Goal: Task Accomplishment & Management: Manage account settings

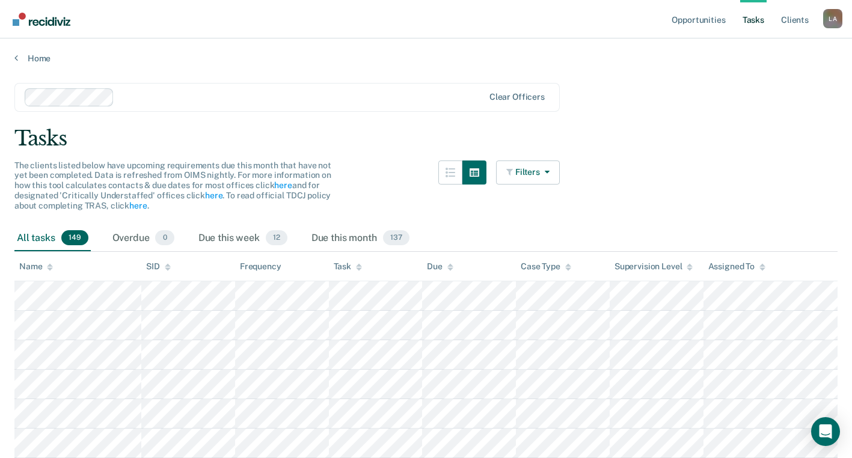
click at [16, 54] on icon at bounding box center [16, 58] width 4 height 10
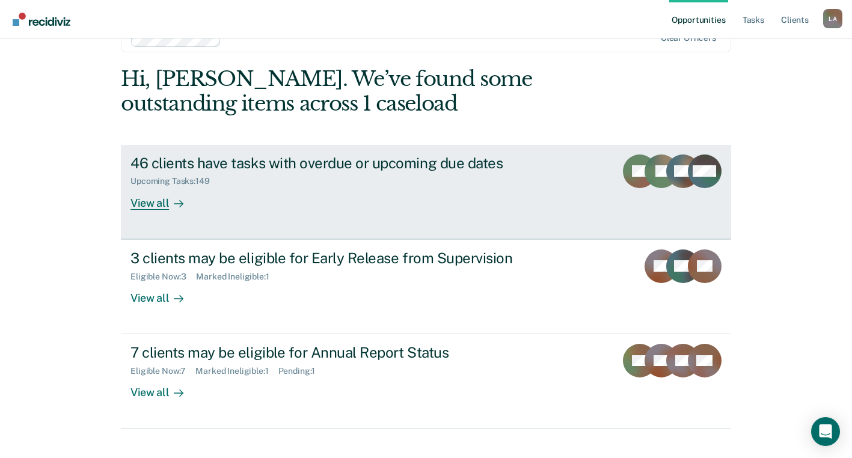
scroll to position [53, 0]
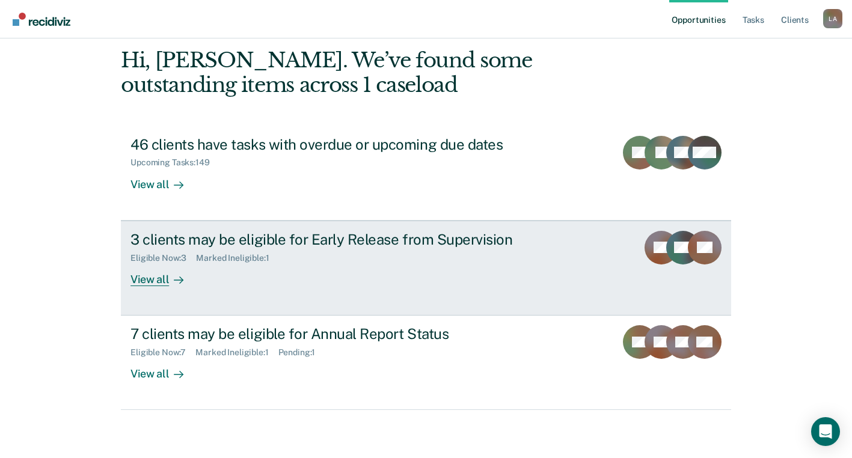
click at [161, 282] on div "View all" at bounding box center [164, 274] width 67 height 23
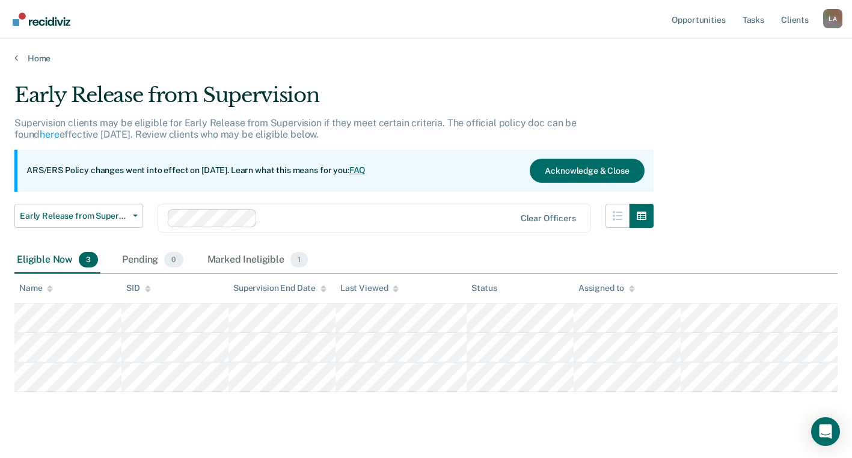
scroll to position [53, 0]
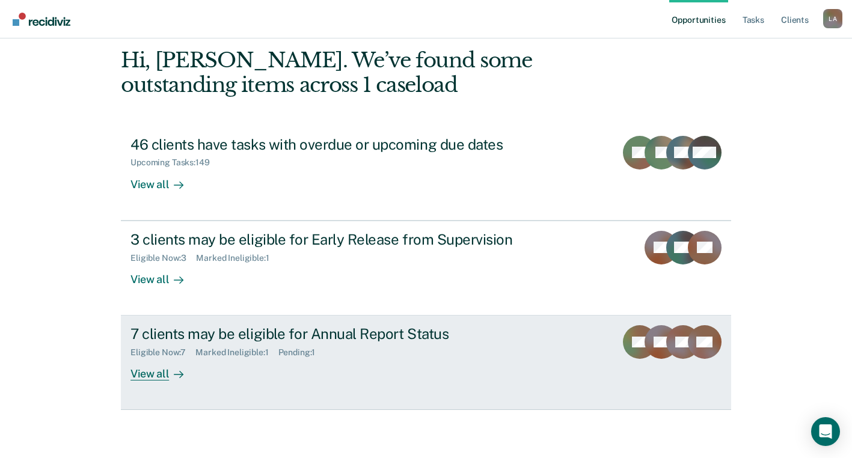
click at [169, 368] on div at bounding box center [176, 375] width 14 height 14
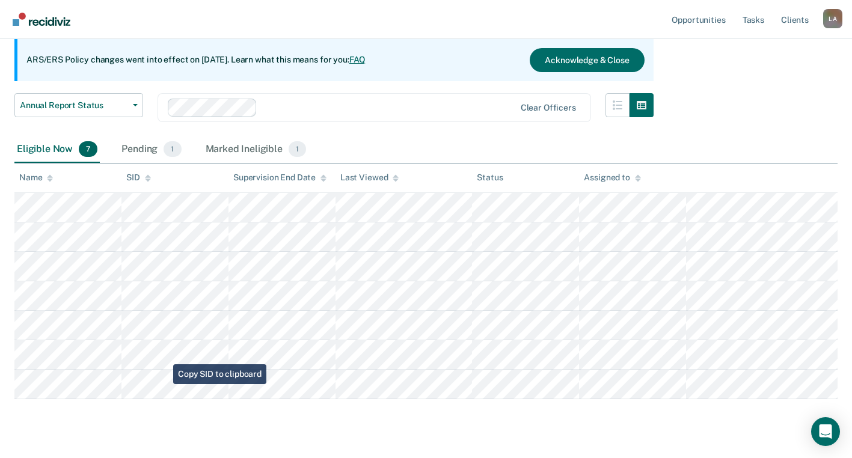
scroll to position [138, 0]
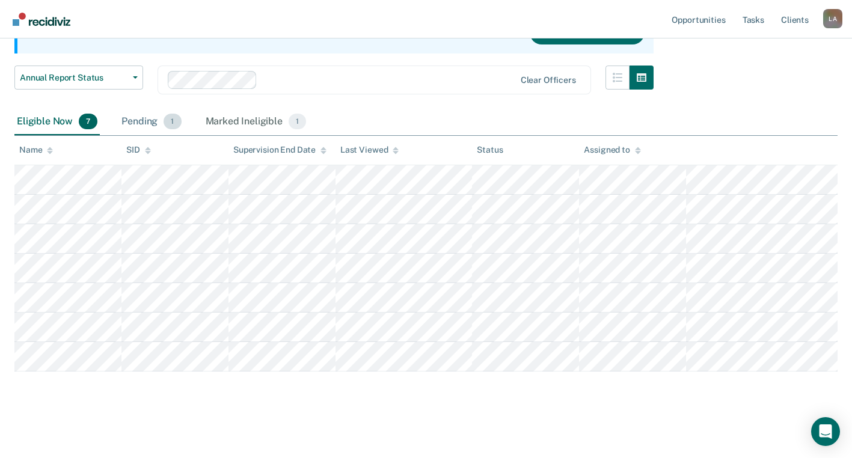
click at [150, 122] on div "Pending 1" at bounding box center [151, 122] width 64 height 26
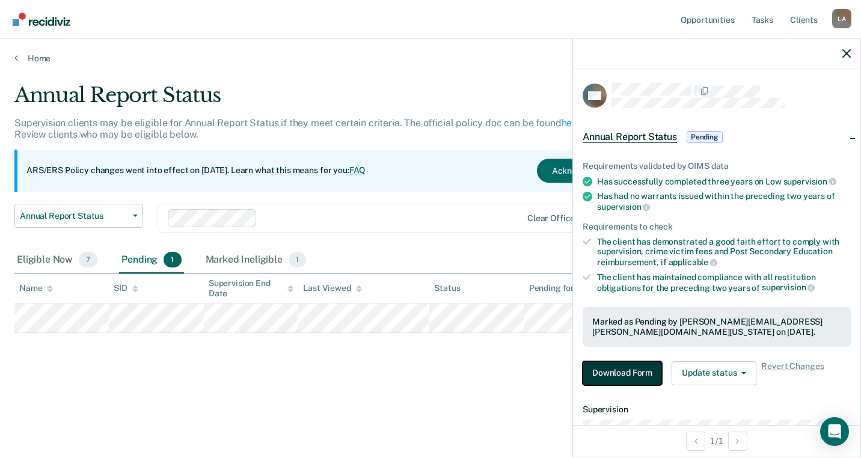
click at [612, 377] on button "Download Form" at bounding box center [622, 374] width 79 height 24
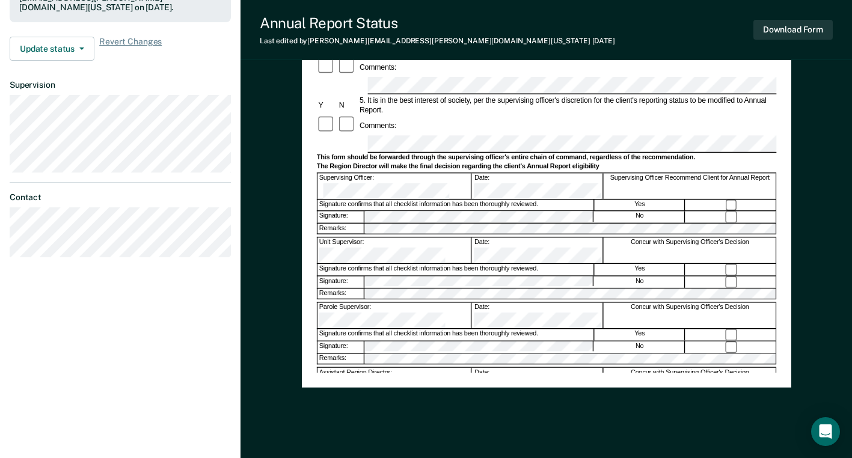
scroll to position [374, 0]
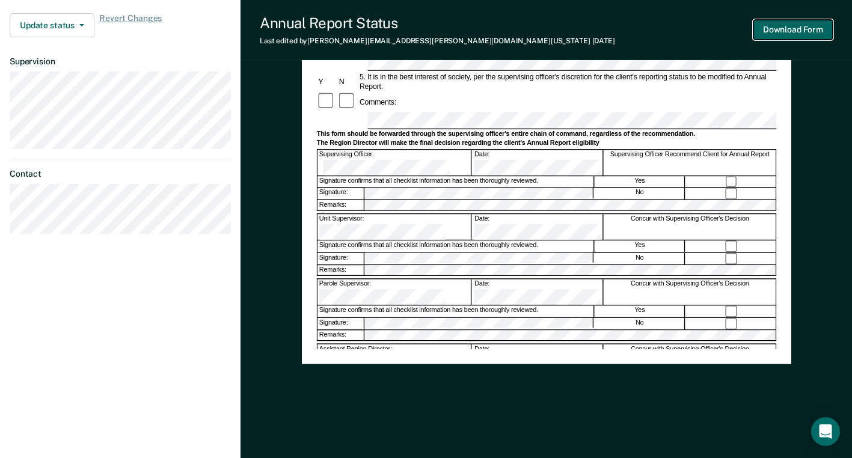
click at [778, 31] on button "Download Form" at bounding box center [793, 30] width 79 height 20
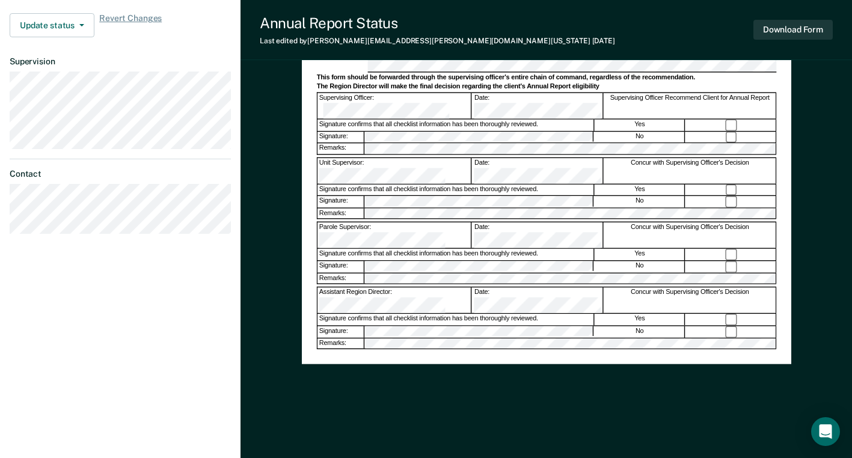
scroll to position [0, 0]
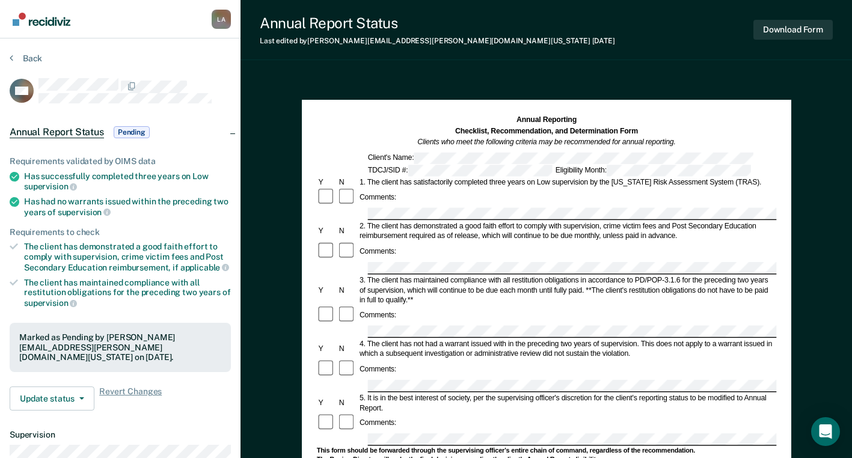
click at [11, 64] on div "Back" at bounding box center [120, 65] width 221 height 25
click at [814, 28] on button "Download Form" at bounding box center [793, 30] width 79 height 20
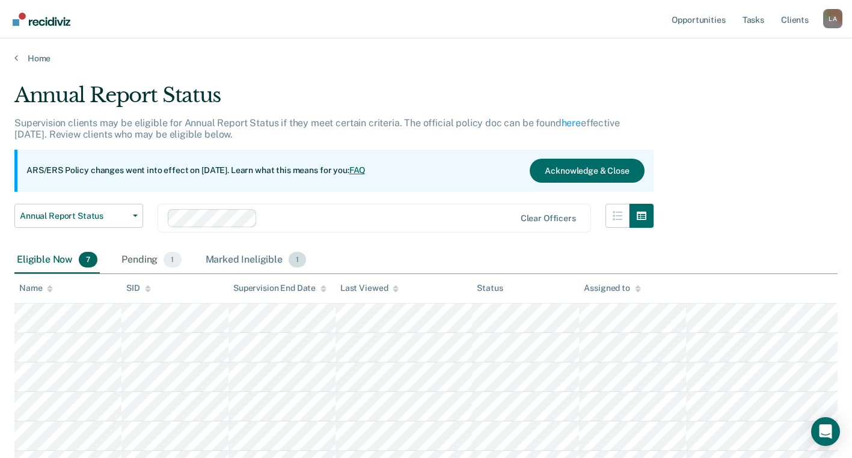
click at [238, 254] on div "Marked Ineligible 1" at bounding box center [256, 260] width 106 height 26
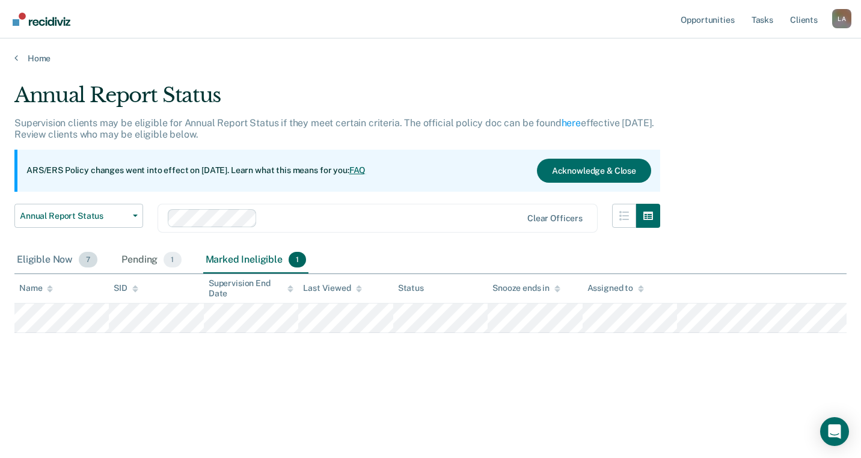
click at [67, 259] on div "Eligible Now 7" at bounding box center [56, 260] width 85 height 26
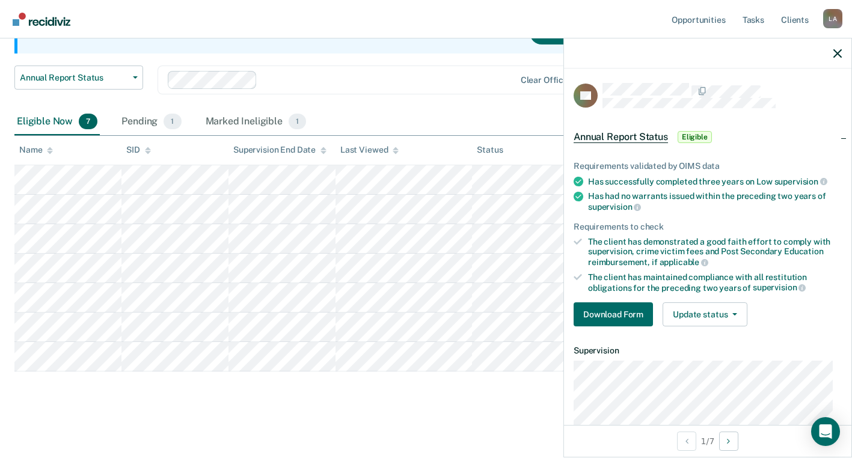
click at [689, 138] on span "Eligible" at bounding box center [695, 137] width 34 height 12
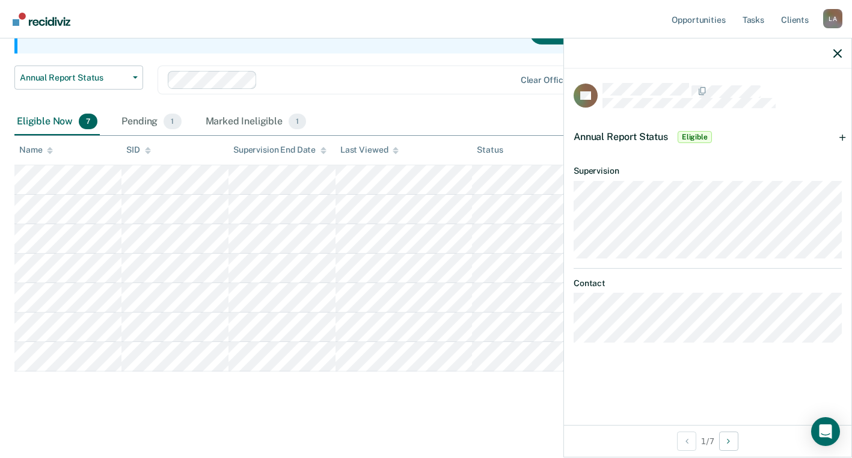
drag, startPoint x: 365, startPoint y: 408, endPoint x: 337, endPoint y: 378, distance: 40.9
click at [364, 408] on main "Annual Report Status Supervision clients may be eligible for Annual Report Stat…" at bounding box center [426, 189] width 852 height 529
click at [831, 53] on div at bounding box center [708, 54] width 288 height 30
click at [837, 54] on icon "button" at bounding box center [838, 53] width 8 height 8
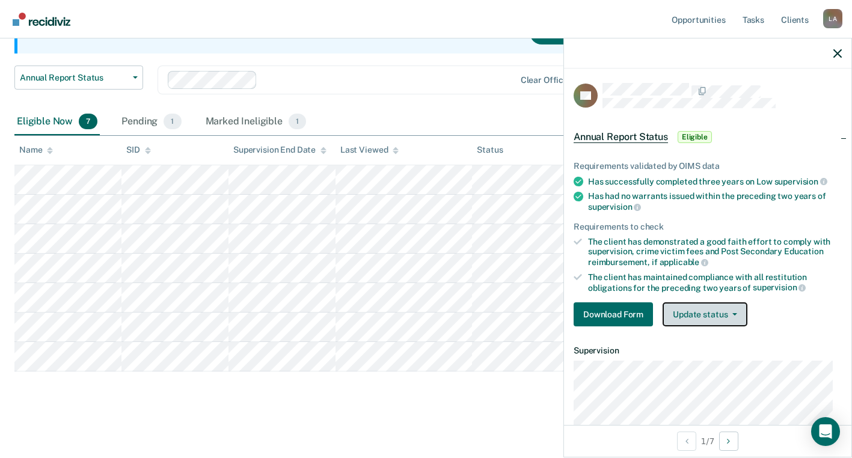
click at [740, 316] on button "Update status" at bounding box center [705, 315] width 85 height 24
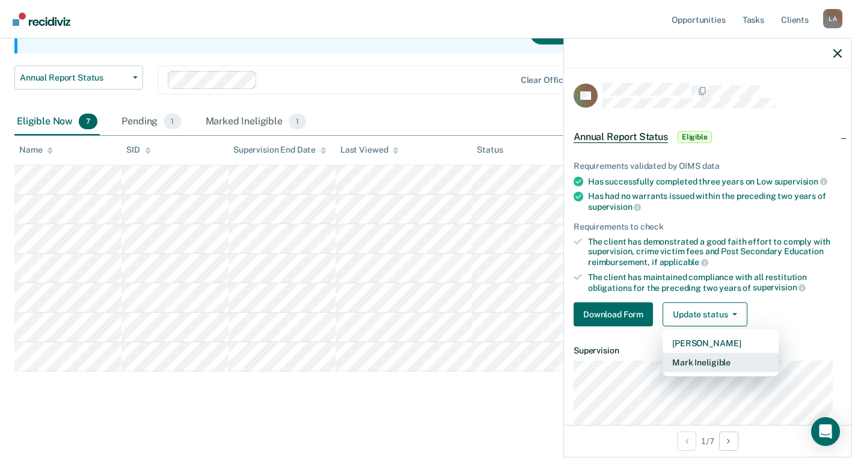
click at [724, 365] on button "Mark Ineligible" at bounding box center [721, 362] width 116 height 19
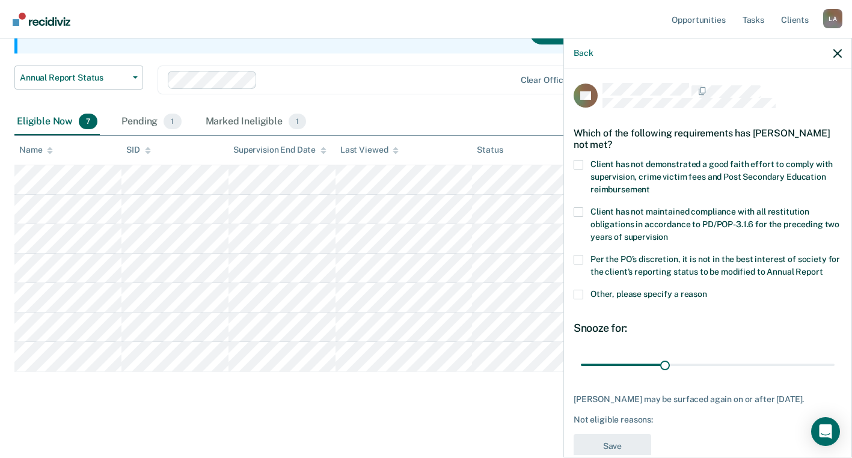
click at [582, 300] on span at bounding box center [579, 295] width 10 height 10
click at [707, 290] on input "Other, please specify a reason" at bounding box center [707, 290] width 0 height 0
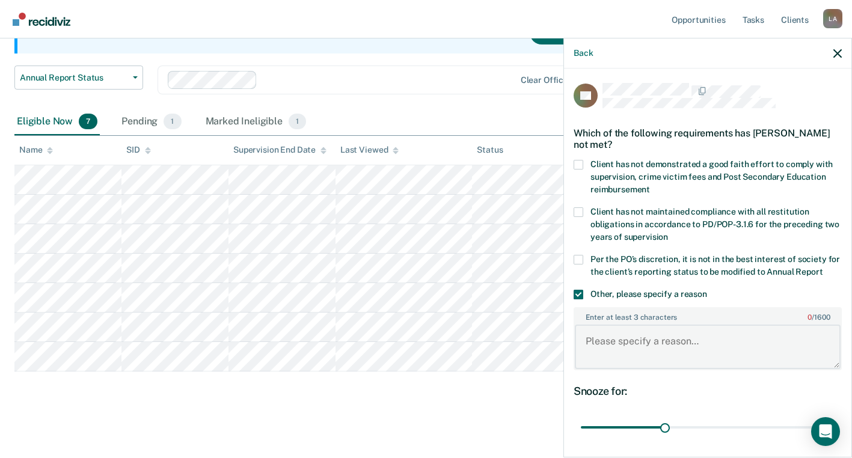
click at [627, 349] on textarea "Enter at least 3 characters 0 / 1600" at bounding box center [708, 347] width 266 height 45
drag, startPoint x: 812, startPoint y: 353, endPoint x: 588, endPoint y: 363, distance: 224.0
click at [584, 363] on textarea "Client has not completed sex offender program" at bounding box center [708, 347] width 266 height 45
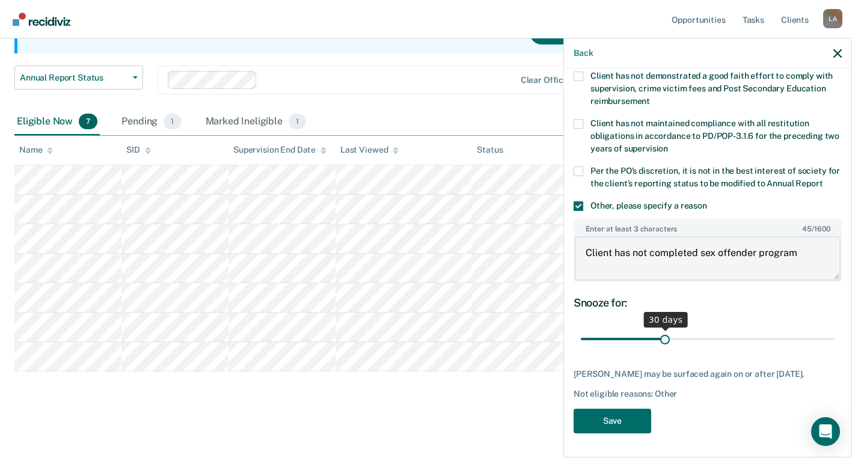
type textarea "Client has not completed sex offender program"
drag, startPoint x: 664, startPoint y: 332, endPoint x: 826, endPoint y: 327, distance: 162.5
type input "90"
click at [826, 329] on input "range" at bounding box center [708, 339] width 254 height 21
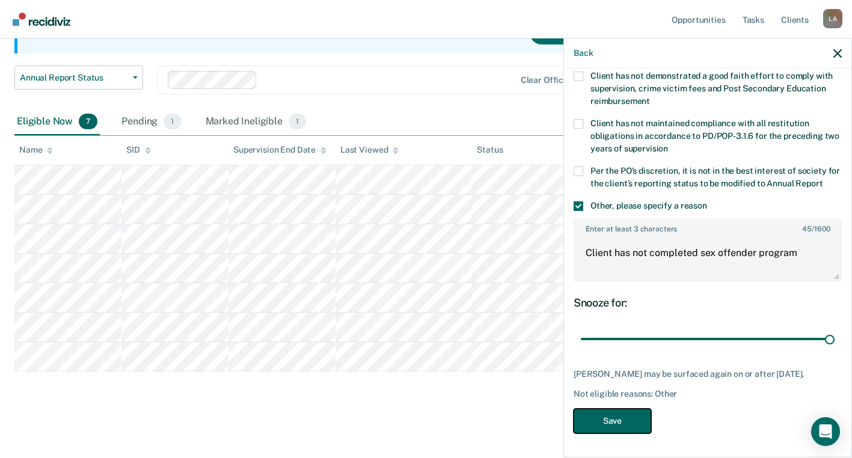
click at [621, 419] on button "Save" at bounding box center [613, 421] width 78 height 25
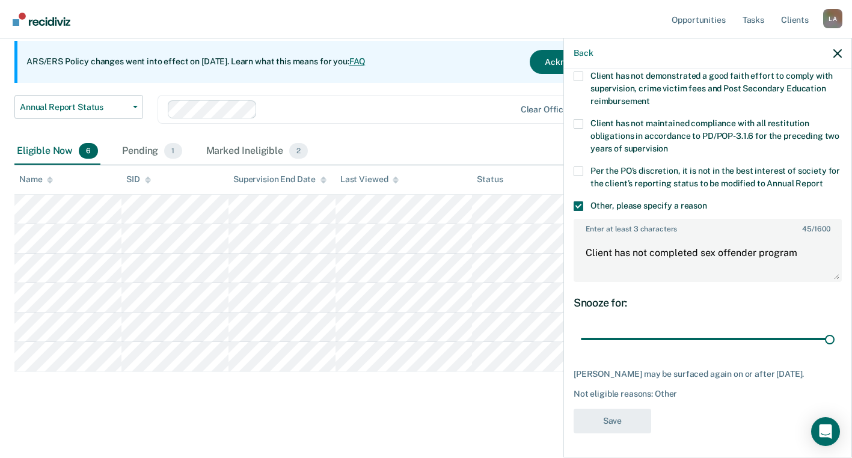
scroll to position [109, 0]
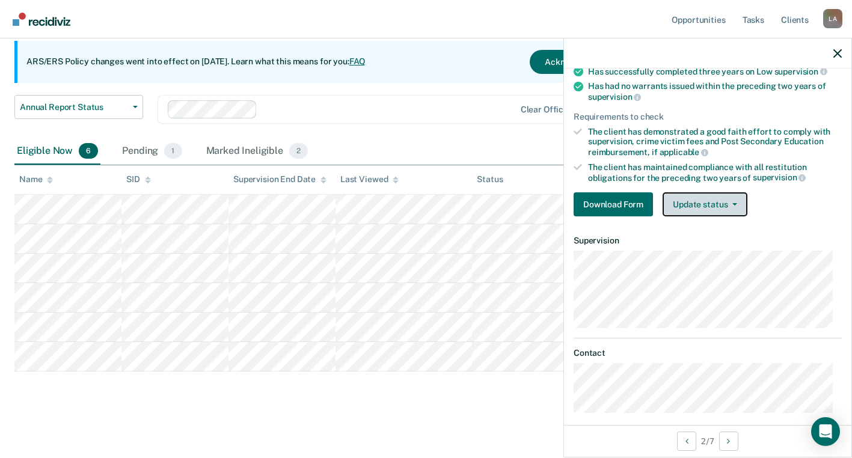
click at [724, 200] on button "Update status" at bounding box center [705, 205] width 85 height 24
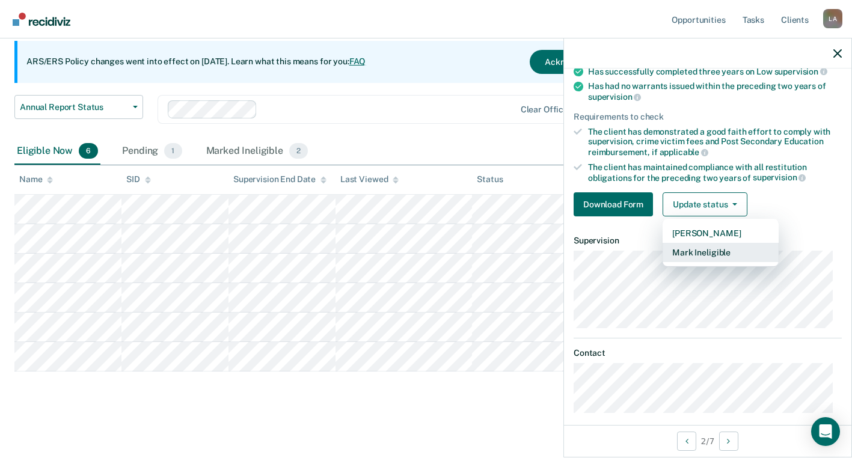
click at [716, 255] on button "Mark Ineligible" at bounding box center [721, 252] width 116 height 19
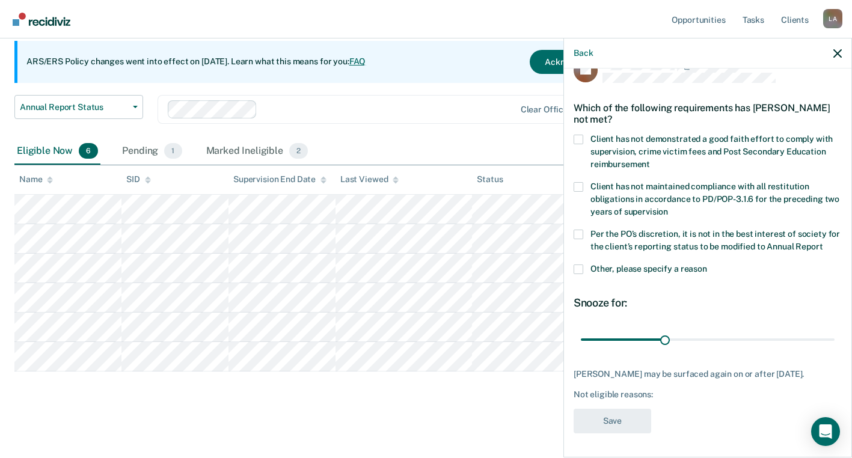
click at [583, 269] on span at bounding box center [579, 270] width 10 height 10
click at [707, 265] on input "Other, please specify a reason" at bounding box center [707, 265] width 0 height 0
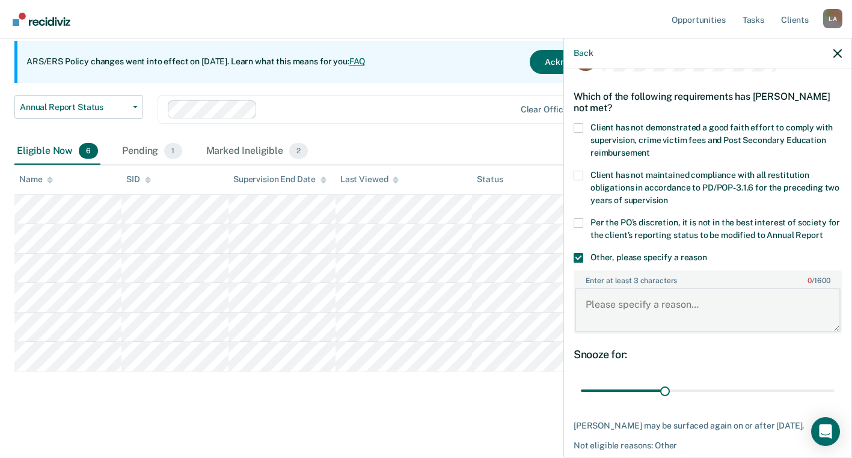
click at [605, 309] on textarea "Enter at least 3 characters 0 / 1600" at bounding box center [708, 310] width 266 height 45
paste textarea "Client has not completed sex offender program"
type textarea "Client has not completed sex offender program"
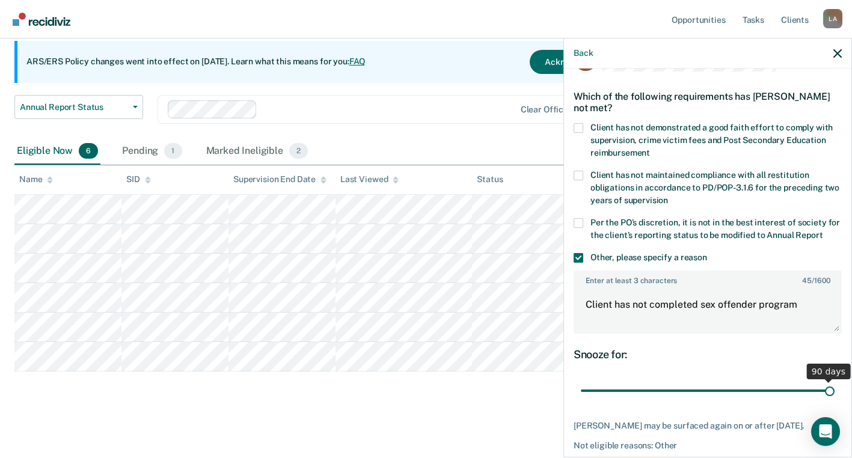
drag, startPoint x: 676, startPoint y: 401, endPoint x: 856, endPoint y: 384, distance: 180.6
type input "90"
click at [835, 384] on input "range" at bounding box center [708, 391] width 254 height 21
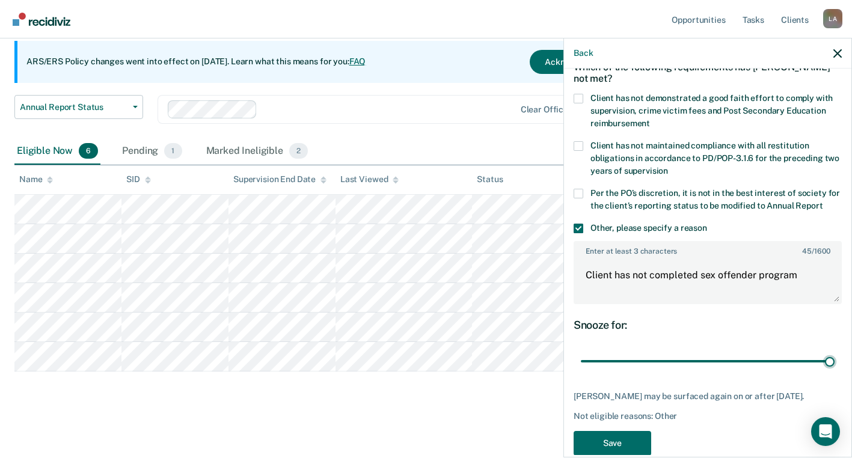
scroll to position [110, 0]
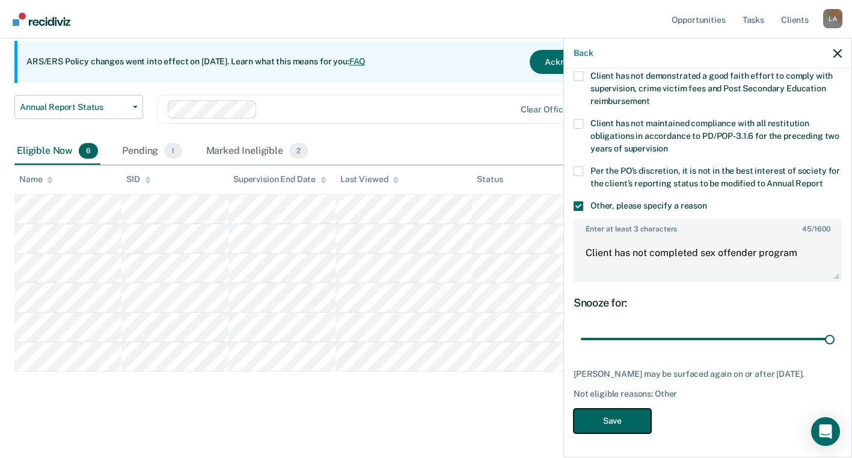
click at [593, 419] on button "Save" at bounding box center [613, 421] width 78 height 25
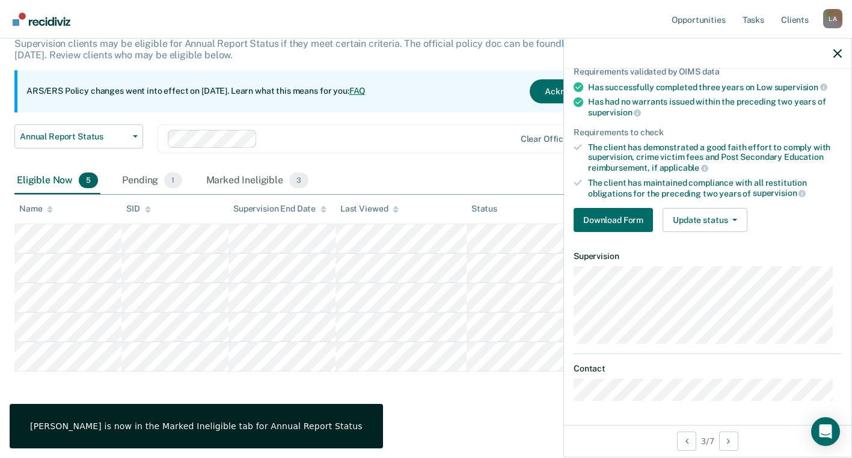
scroll to position [93, 0]
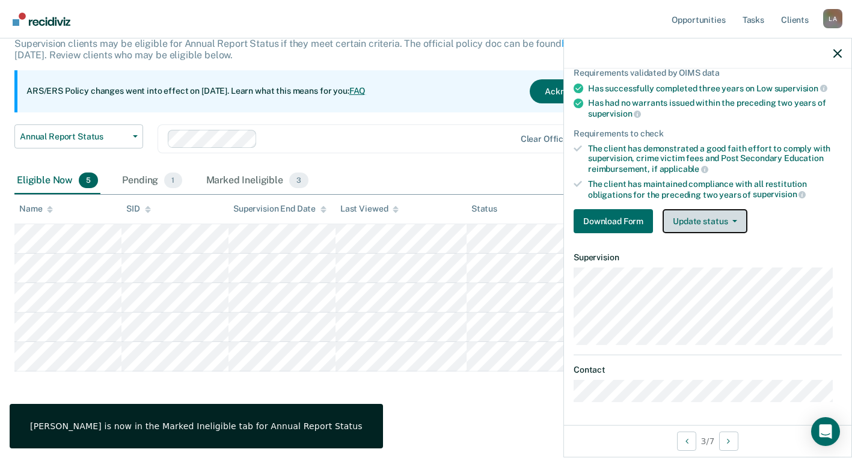
drag, startPoint x: 727, startPoint y: 217, endPoint x: 725, endPoint y: 226, distance: 8.8
click at [727, 218] on button "Update status" at bounding box center [705, 221] width 85 height 24
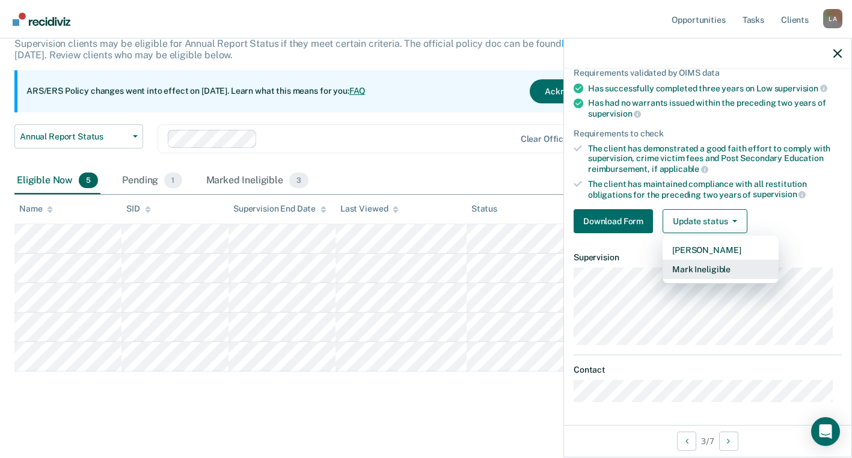
click at [712, 266] on button "Mark Ineligible" at bounding box center [721, 269] width 116 height 19
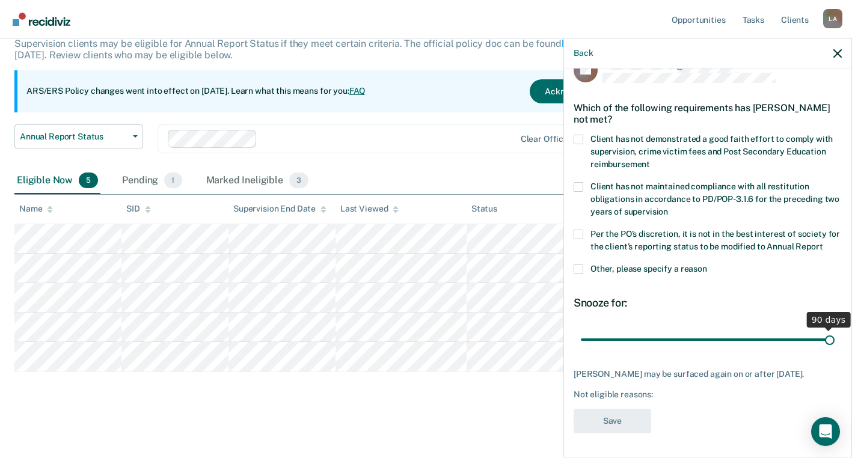
drag, startPoint x: 665, startPoint y: 337, endPoint x: 878, endPoint y: 345, distance: 213.1
type input "90"
click at [835, 345] on input "range" at bounding box center [708, 339] width 254 height 21
click at [624, 396] on div "Not eligible reasons:" at bounding box center [708, 395] width 268 height 10
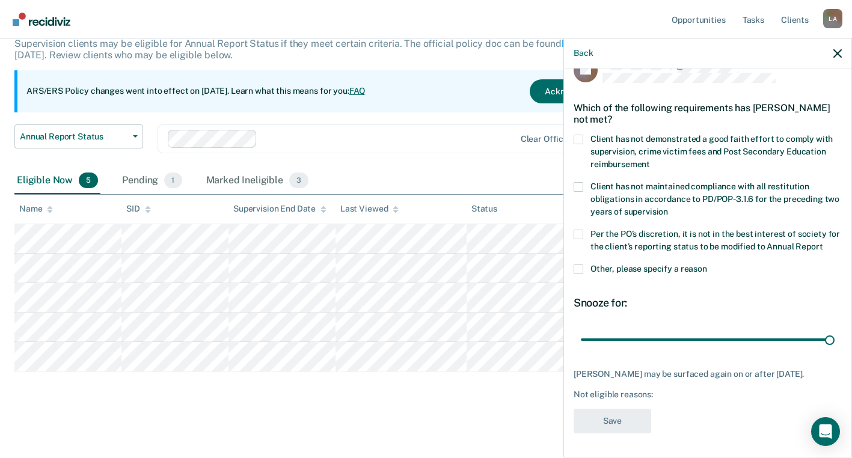
click at [623, 384] on div "[PERSON_NAME] may be surfaced again on or after [DATE]. Not eligible reasons:" at bounding box center [708, 384] width 268 height 30
drag, startPoint x: 579, startPoint y: 259, endPoint x: 579, endPoint y: 267, distance: 7.8
click at [579, 265] on span at bounding box center [579, 270] width 10 height 10
click at [707, 265] on input "Other, please specify a reason" at bounding box center [707, 265] width 0 height 0
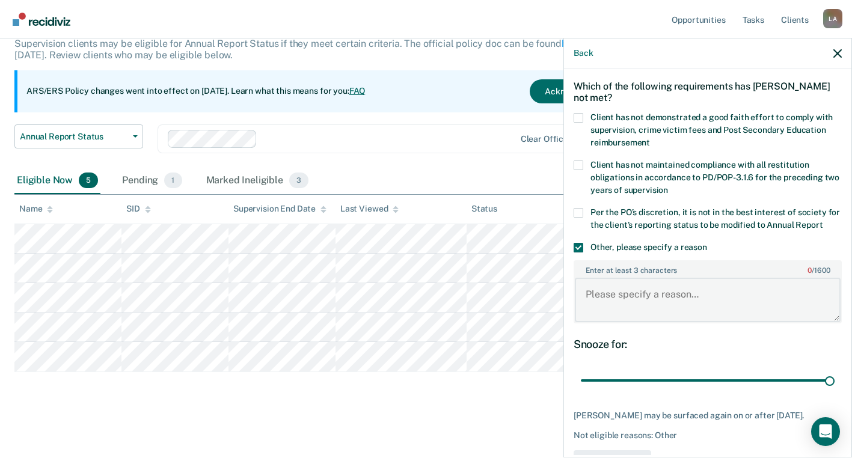
click at [610, 306] on textarea "Enter at least 3 characters 0 / 1600" at bounding box center [708, 300] width 266 height 45
paste textarea "Client has not completed sex offender program"
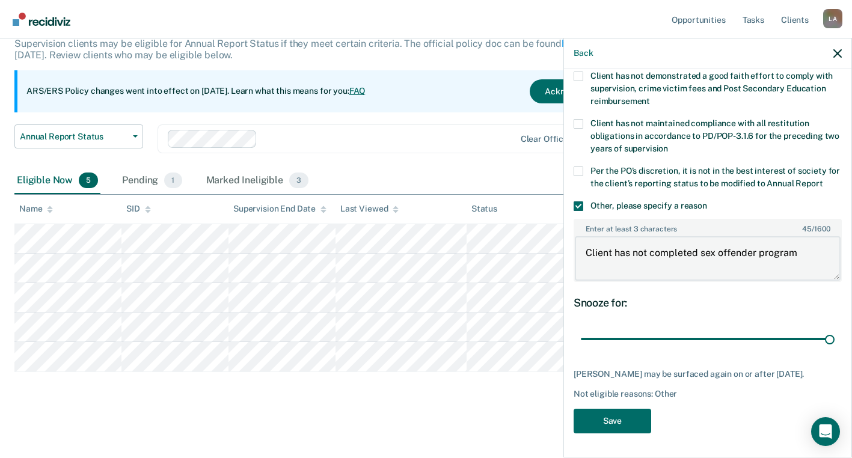
scroll to position [110, 0]
type textarea "Client has not completed sex offender program"
click at [620, 422] on button "Save" at bounding box center [613, 421] width 78 height 25
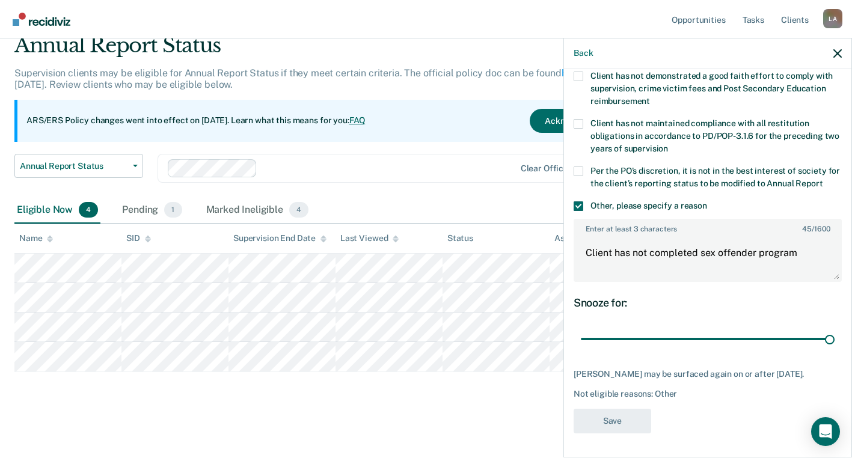
scroll to position [50, 0]
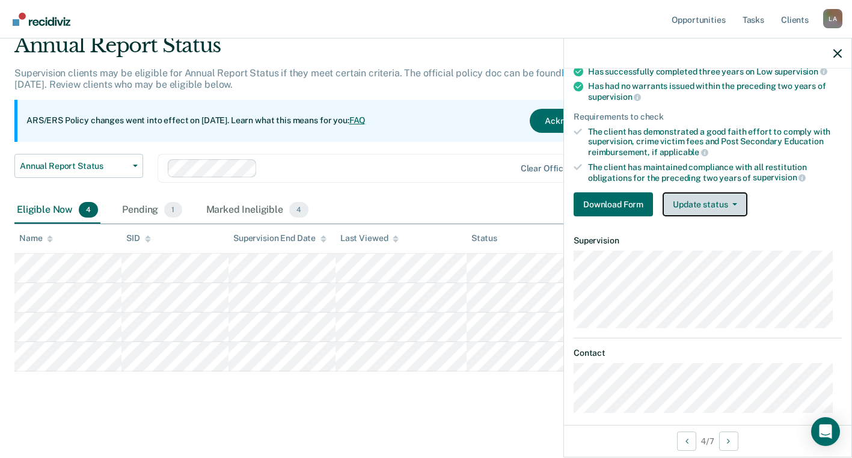
click at [726, 207] on button "Update status" at bounding box center [705, 205] width 85 height 24
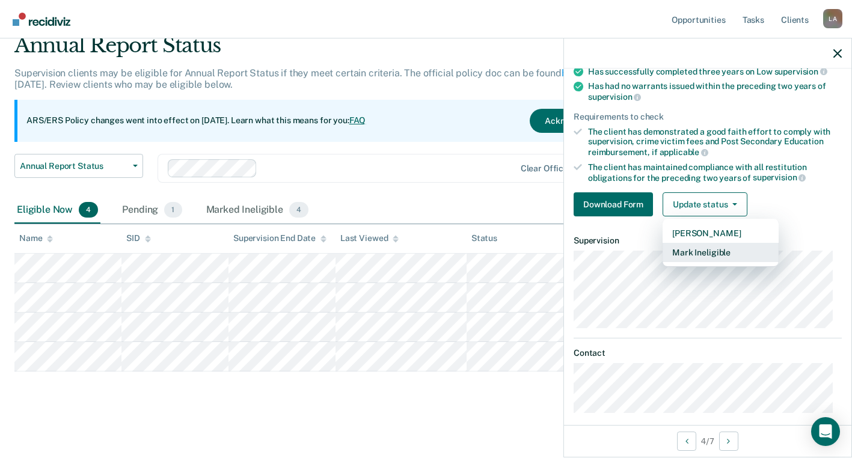
click at [697, 250] on button "Mark Ineligible" at bounding box center [721, 252] width 116 height 19
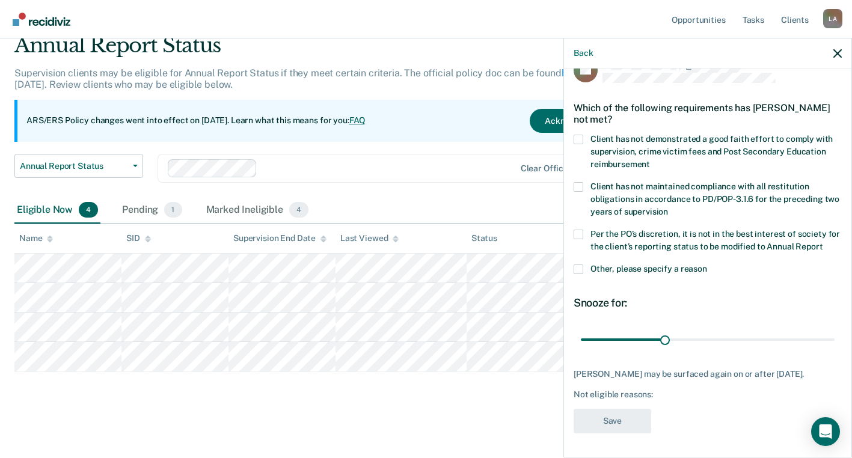
click at [577, 251] on div "Per the PO’s discretion, it is not in the best interest of society for the clie…" at bounding box center [708, 247] width 268 height 35
click at [582, 265] on span at bounding box center [579, 270] width 10 height 10
click at [707, 265] on input "Other, please specify a reason" at bounding box center [707, 265] width 0 height 0
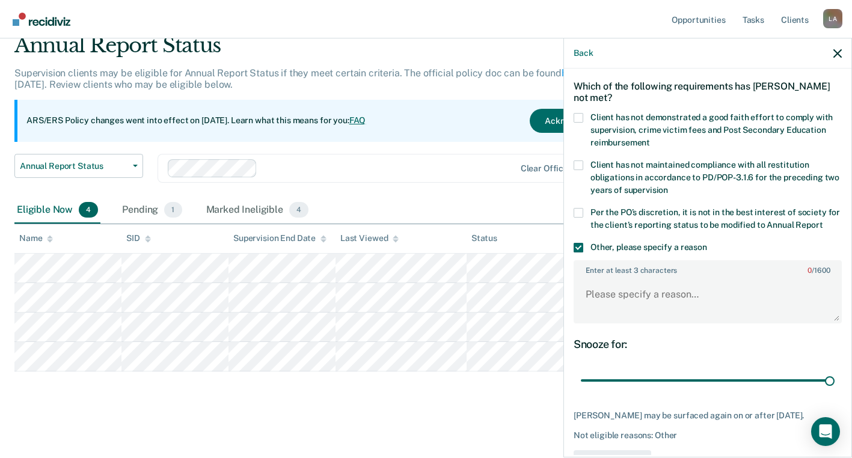
drag, startPoint x: 674, startPoint y: 390, endPoint x: 692, endPoint y: 367, distance: 29.6
type input "90"
click at [835, 380] on input "range" at bounding box center [708, 381] width 254 height 21
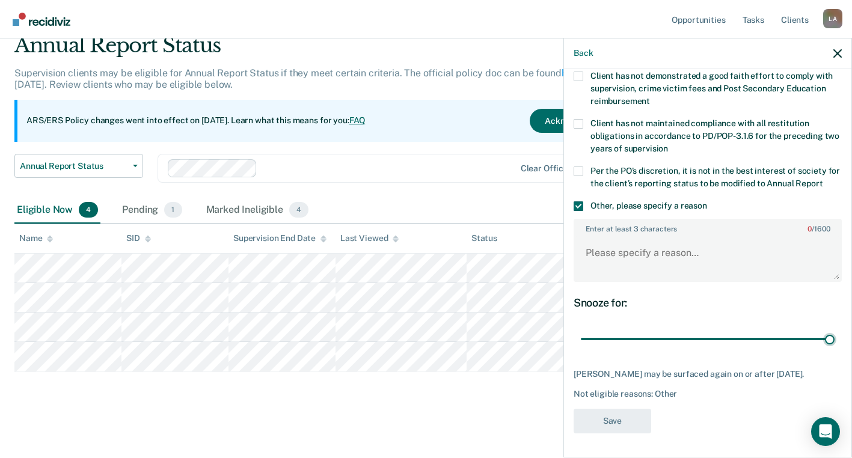
click at [608, 387] on div "HF Which of the following requirements has [PERSON_NAME] not met? Client has no…" at bounding box center [708, 218] width 268 height 446
click at [604, 240] on textarea "Enter at least 3 characters 0 / 1600" at bounding box center [708, 258] width 266 height 45
paste textarea "Client has not completed sex offender program"
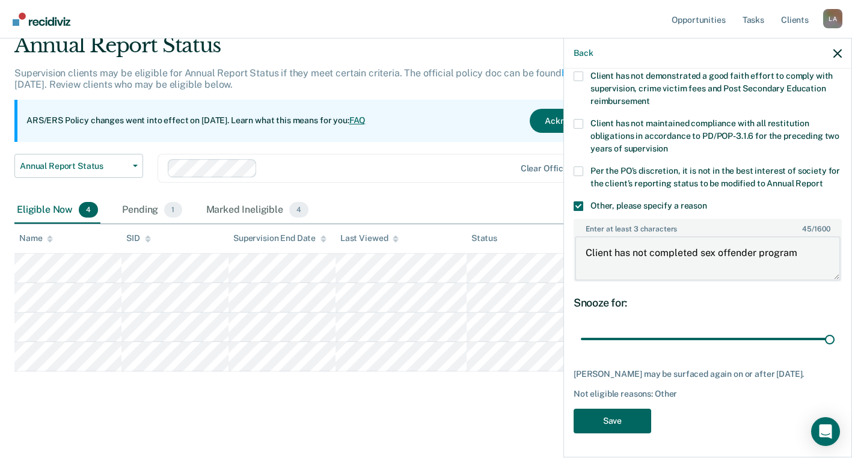
type textarea "Client has not completed sex offender program"
click at [621, 421] on button "Save" at bounding box center [613, 421] width 78 height 25
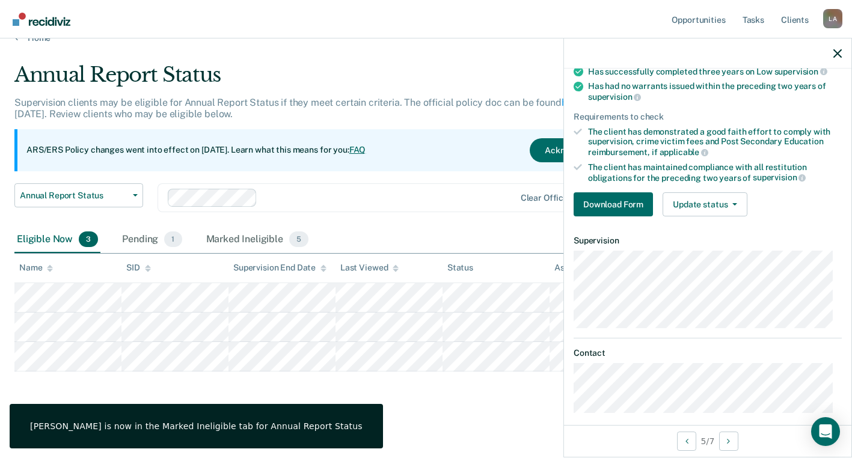
scroll to position [93, 0]
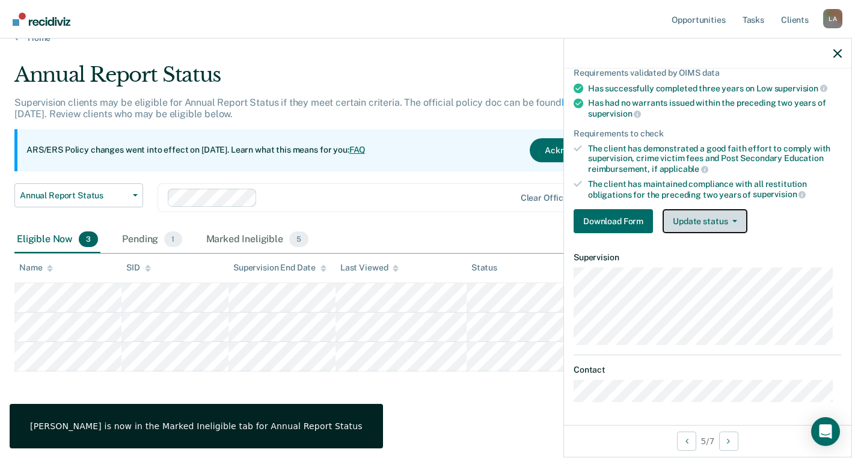
click at [720, 221] on button "Update status" at bounding box center [705, 221] width 85 height 24
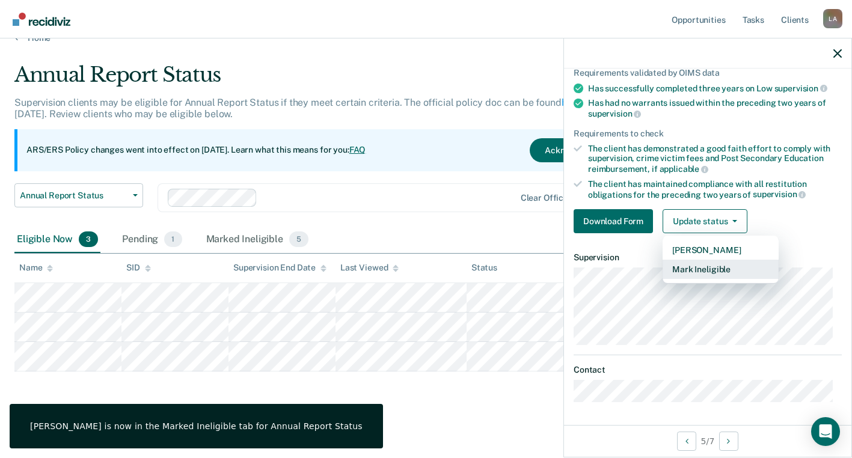
click at [700, 262] on button "Mark Ineligible" at bounding box center [721, 269] width 116 height 19
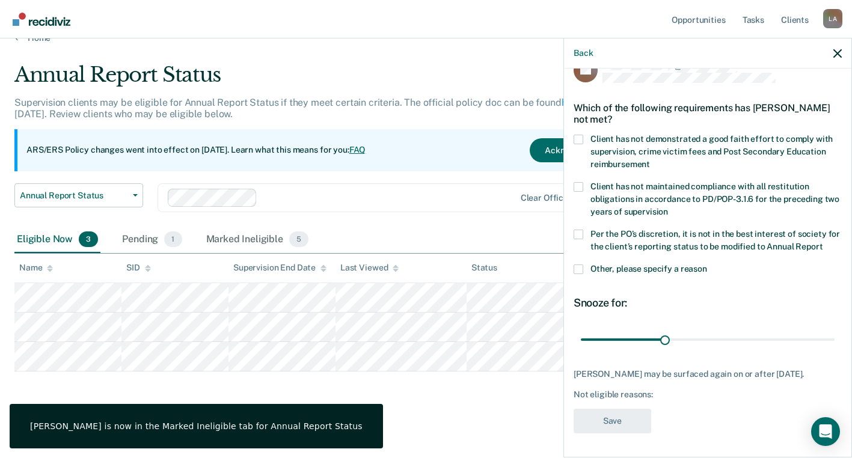
scroll to position [37, 0]
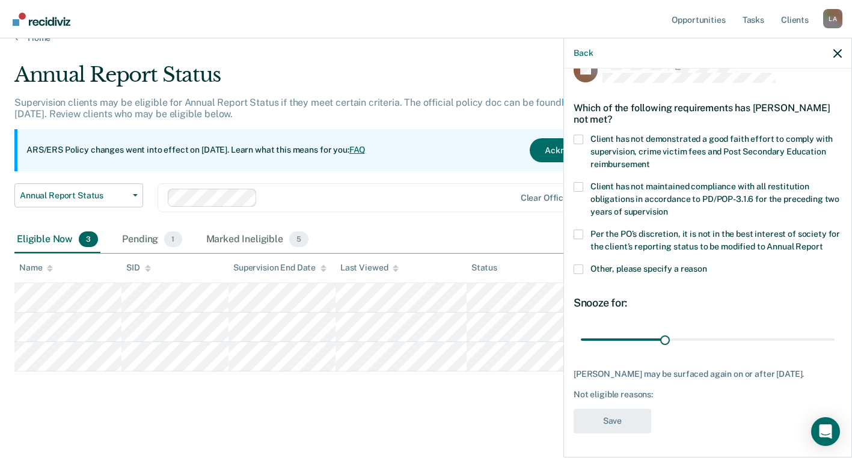
click at [581, 267] on span at bounding box center [579, 270] width 10 height 10
click at [707, 265] on input "Other, please specify a reason" at bounding box center [707, 265] width 0 height 0
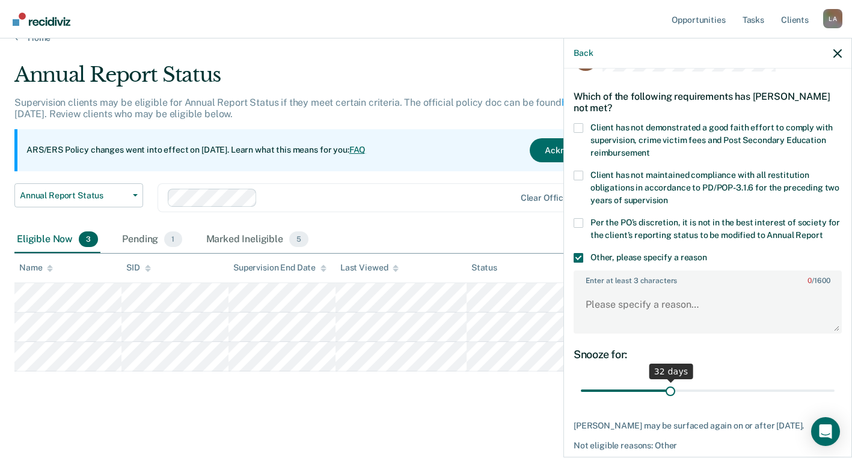
drag, startPoint x: 660, startPoint y: 397, endPoint x: 669, endPoint y: 398, distance: 9.0
click at [669, 398] on input "range" at bounding box center [708, 391] width 254 height 21
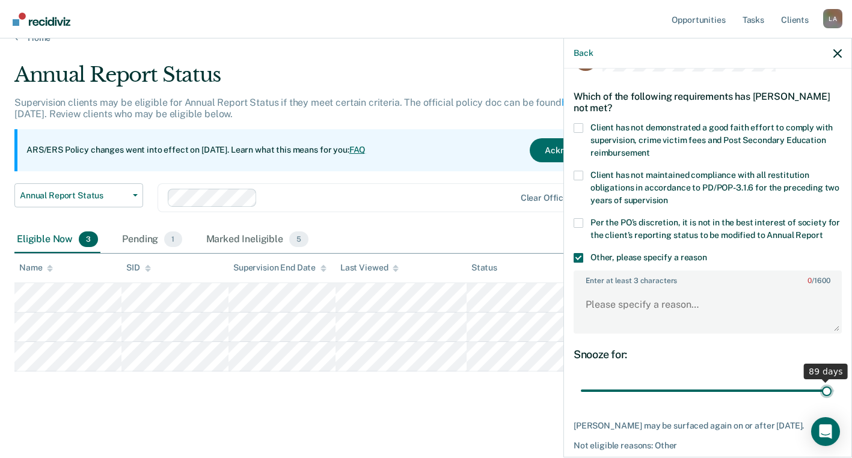
drag, startPoint x: 676, startPoint y: 400, endPoint x: 818, endPoint y: 392, distance: 142.2
click at [818, 392] on input "range" at bounding box center [708, 391] width 254 height 21
drag, startPoint x: 819, startPoint y: 398, endPoint x: 841, endPoint y: 396, distance: 21.7
type input "90"
click at [835, 396] on input "range" at bounding box center [708, 391] width 254 height 21
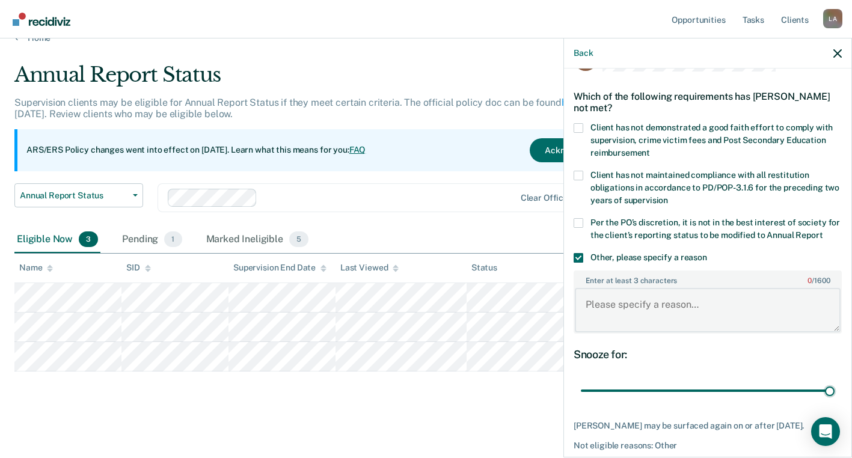
click at [606, 318] on textarea "Enter at least 3 characters 0 / 1600" at bounding box center [708, 310] width 266 height 45
paste textarea "Client has not completed sex offender program"
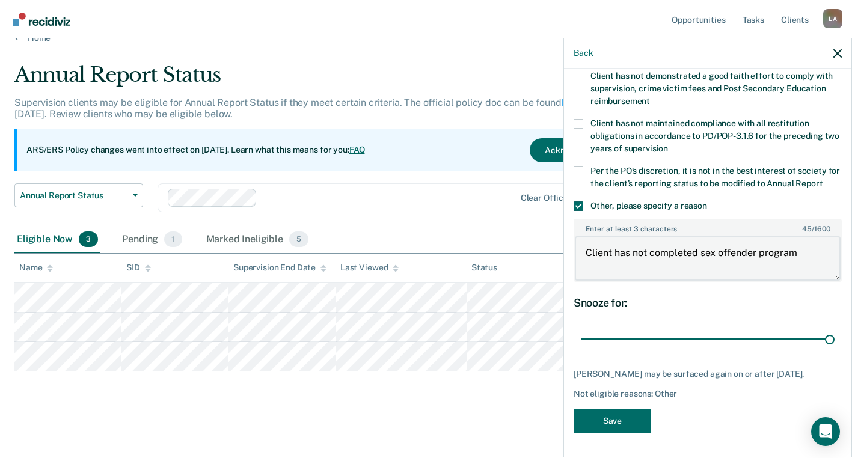
scroll to position [110, 0]
type textarea "Client has not completed sex offender program"
click at [624, 420] on button "Save" at bounding box center [613, 421] width 78 height 25
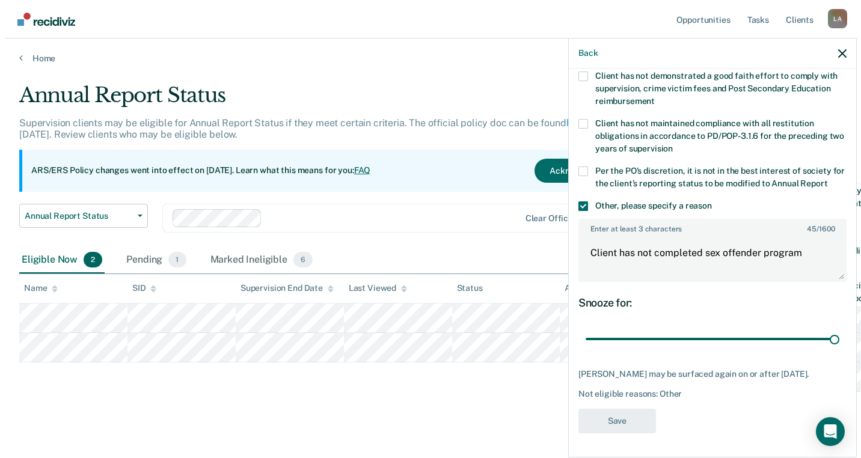
scroll to position [0, 0]
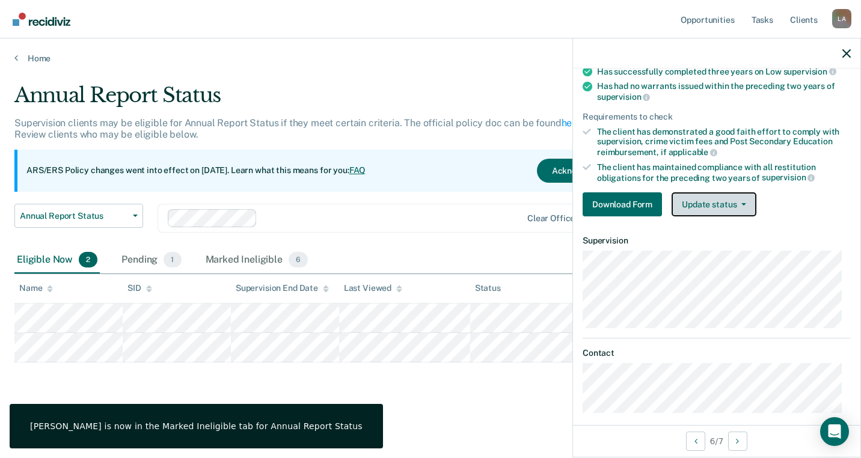
click at [744, 206] on button "Update status" at bounding box center [714, 205] width 85 height 24
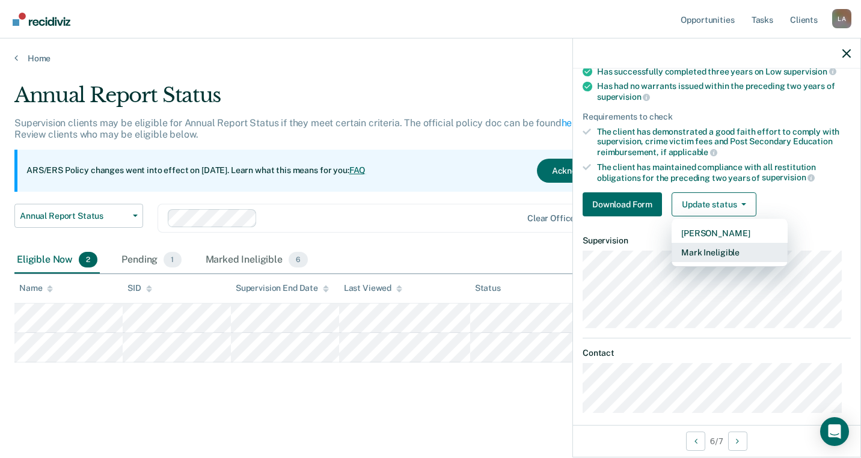
click at [727, 250] on button "Mark Ineligible" at bounding box center [730, 252] width 116 height 19
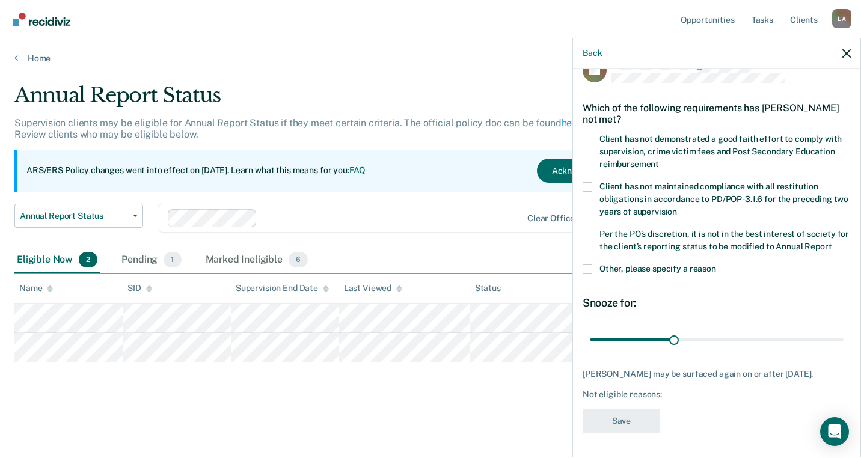
click at [587, 265] on span at bounding box center [588, 270] width 10 height 10
click at [717, 265] on input "Other, please specify a reason" at bounding box center [717, 265] width 0 height 0
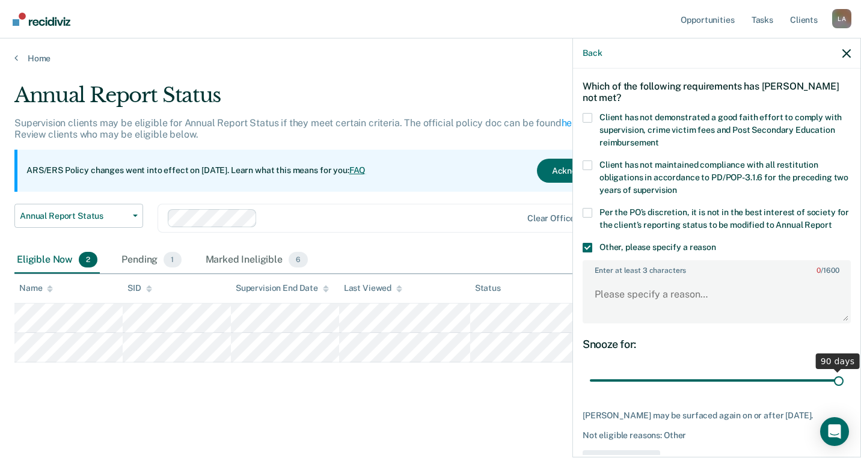
drag, startPoint x: 672, startPoint y: 390, endPoint x: 839, endPoint y: 387, distance: 167.3
type input "90"
click at [839, 387] on input "range" at bounding box center [717, 381] width 254 height 21
click at [634, 303] on textarea "Enter at least 3 characters 0 / 1600" at bounding box center [717, 300] width 266 height 45
paste textarea "Client has not completed sex offender program"
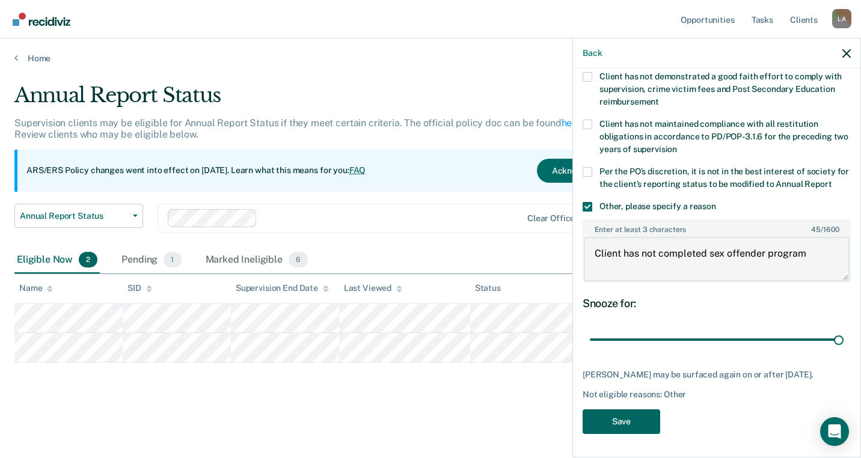
scroll to position [110, 0]
type textarea "Client has not completed sex offender program"
click at [624, 419] on button "Save" at bounding box center [622, 421] width 78 height 25
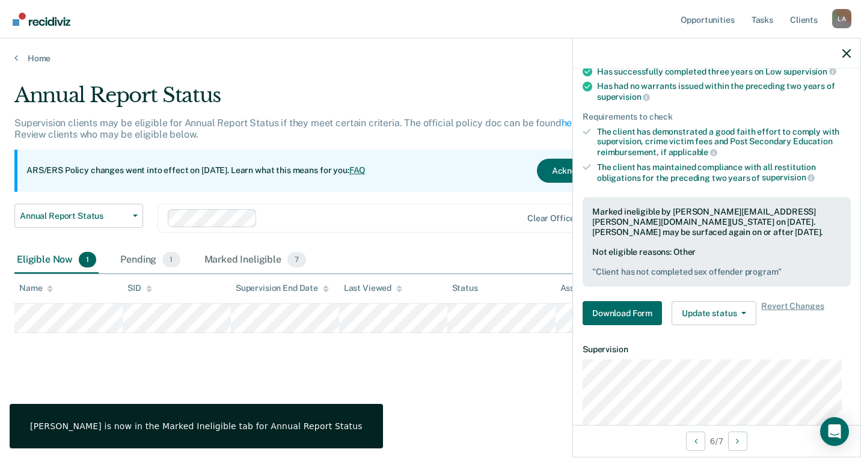
scroll to position [93, 0]
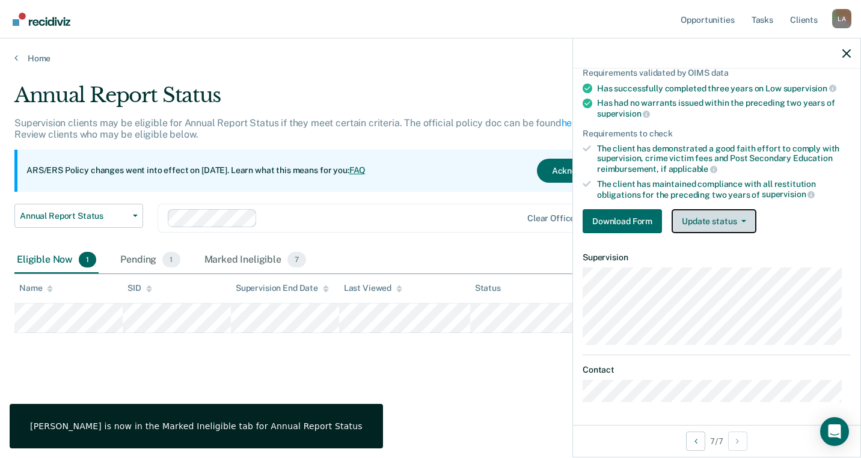
drag, startPoint x: 736, startPoint y: 220, endPoint x: 736, endPoint y: 249, distance: 28.9
click at [737, 221] on span "button" at bounding box center [742, 221] width 10 height 2
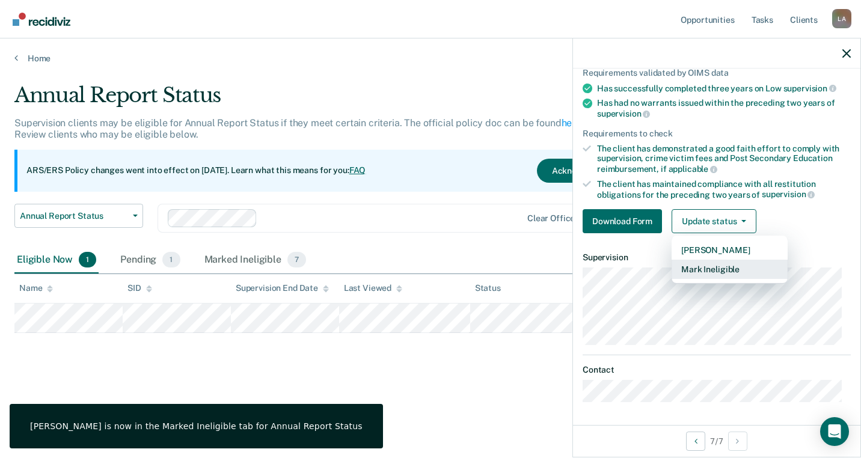
click at [723, 264] on button "Mark Ineligible" at bounding box center [730, 269] width 116 height 19
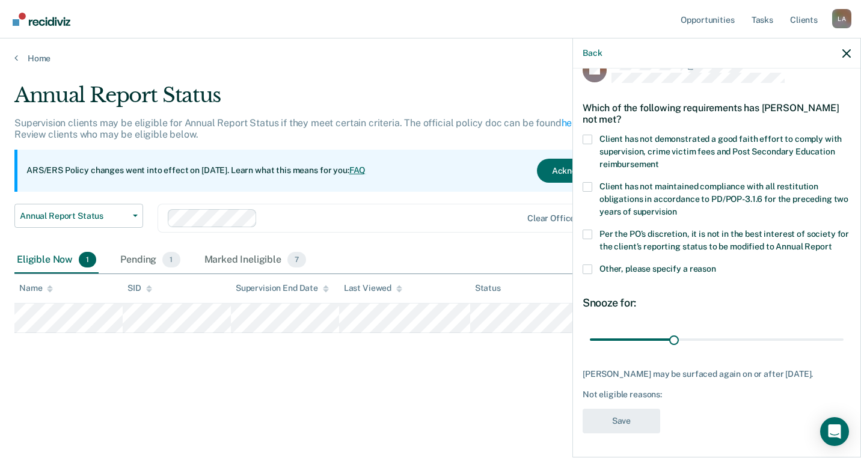
click at [588, 271] on span at bounding box center [588, 270] width 10 height 10
click at [717, 265] on input "Other, please specify a reason" at bounding box center [717, 265] width 0 height 0
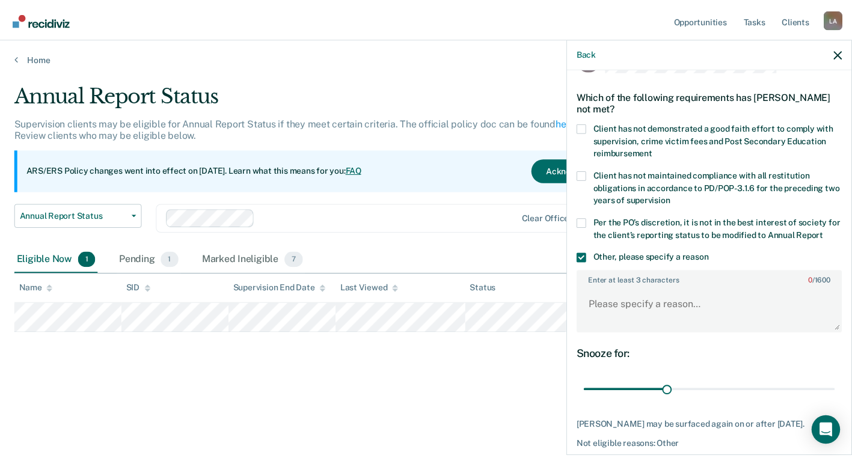
scroll to position [100, 0]
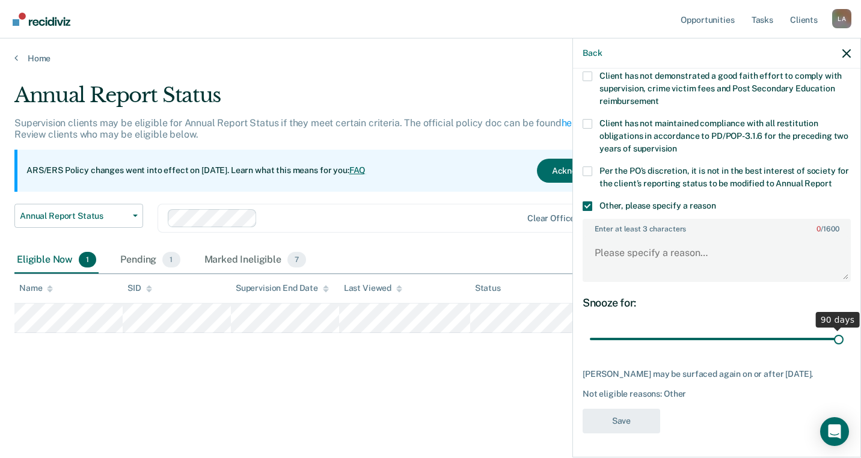
drag, startPoint x: 672, startPoint y: 340, endPoint x: 670, endPoint y: 407, distance: 67.4
type input "90"
click at [844, 336] on input "range" at bounding box center [717, 339] width 254 height 21
click at [623, 399] on div "Not eligible reasons: Other" at bounding box center [717, 394] width 268 height 10
drag, startPoint x: 624, startPoint y: 403, endPoint x: 609, endPoint y: 399, distance: 15.5
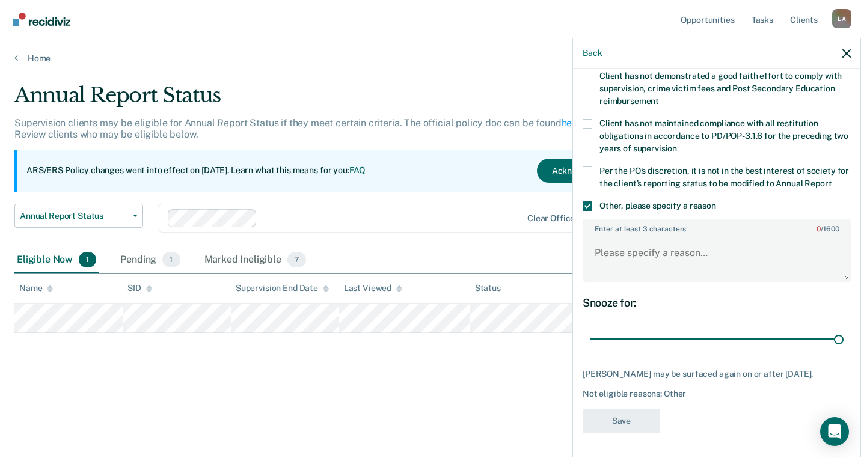
click at [609, 399] on div "Not eligible reasons: Other" at bounding box center [717, 394] width 268 height 10
click at [602, 380] on div "[PERSON_NAME] may be surfaced again on or after [DATE]." at bounding box center [717, 374] width 268 height 10
click at [624, 259] on textarea "Enter at least 3 characters 0 / 1600" at bounding box center [717, 258] width 266 height 45
paste textarea "Client has not completed sex offender program"
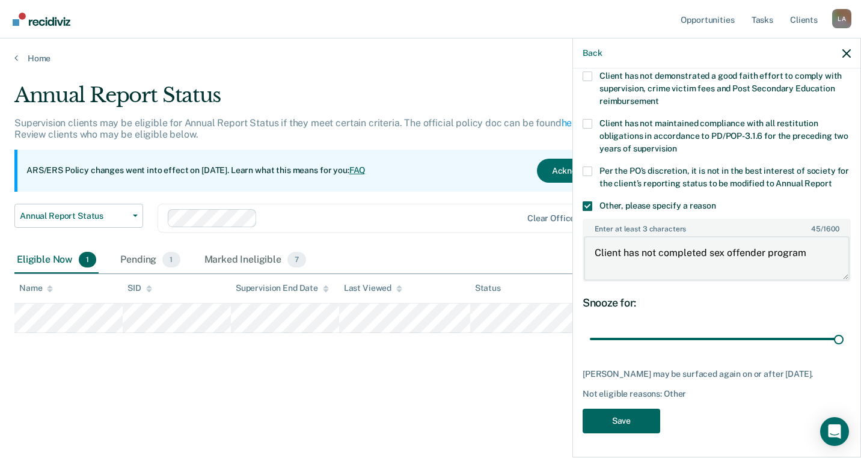
type textarea "Client has not completed sex offender program"
click at [627, 434] on button "Save" at bounding box center [622, 421] width 78 height 25
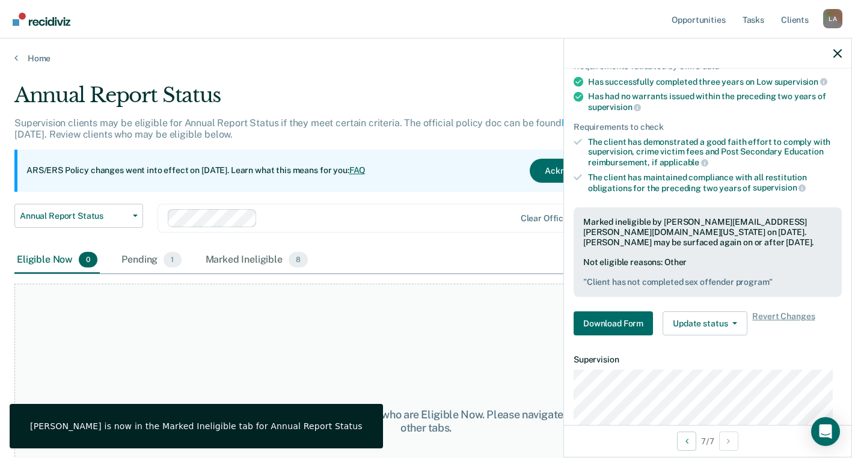
click at [833, 54] on div at bounding box center [708, 54] width 288 height 30
click at [837, 52] on icon "button" at bounding box center [838, 53] width 8 height 8
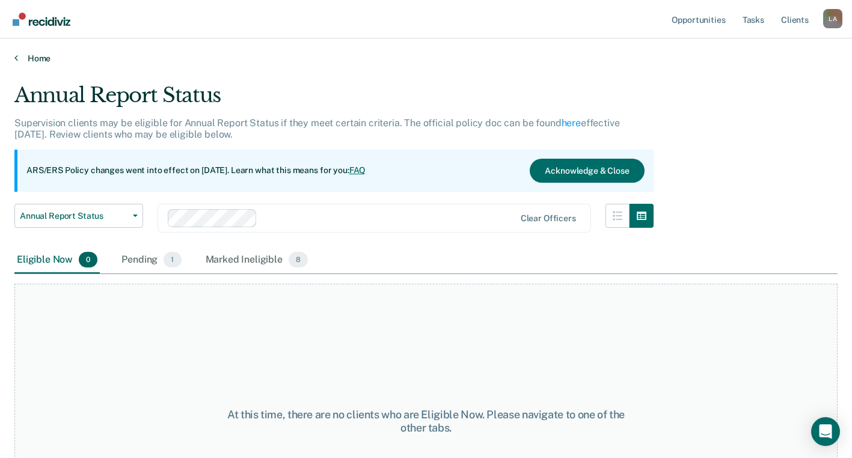
click at [15, 59] on icon at bounding box center [16, 58] width 4 height 10
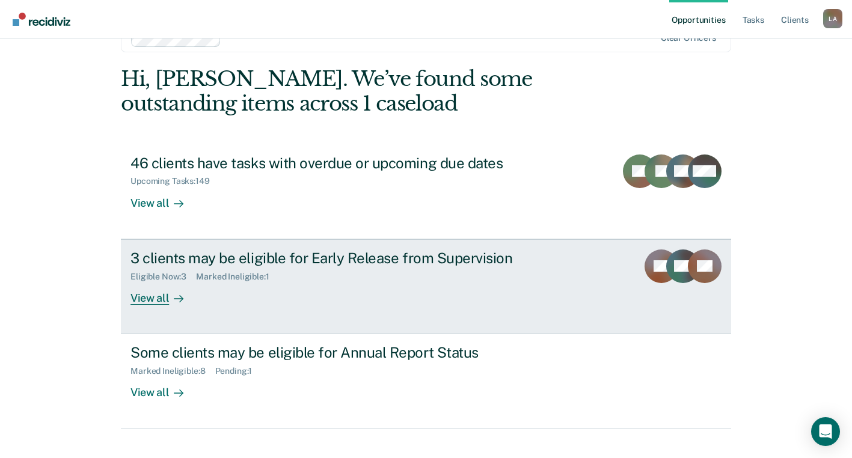
scroll to position [53, 0]
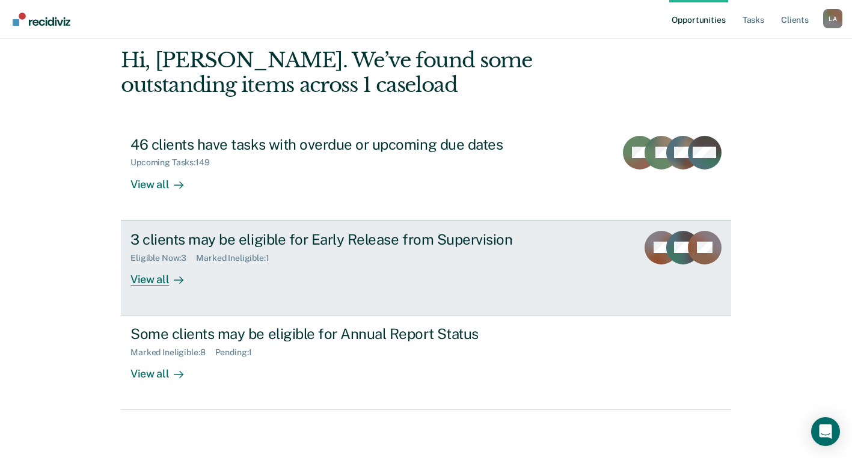
click at [159, 285] on div "View all" at bounding box center [164, 274] width 67 height 23
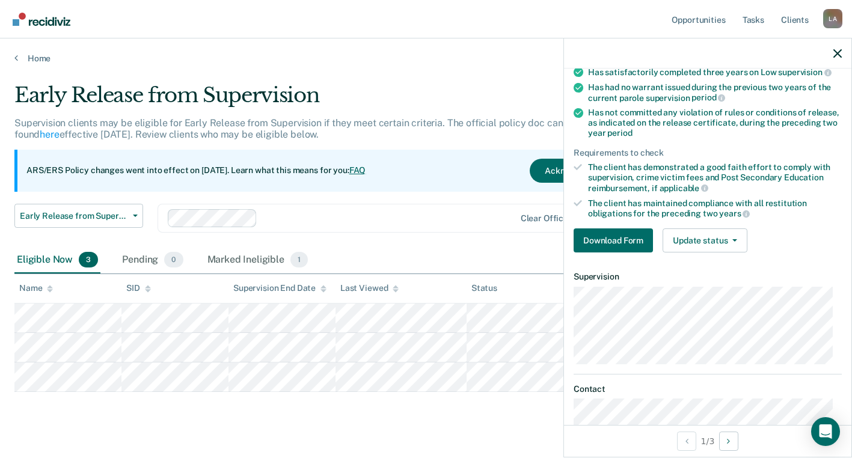
scroll to position [191, 0]
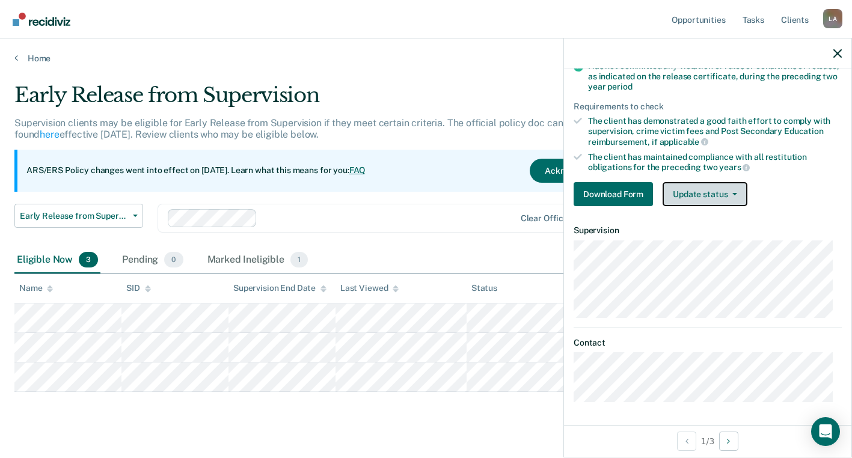
click at [724, 199] on button "Update status" at bounding box center [705, 194] width 85 height 24
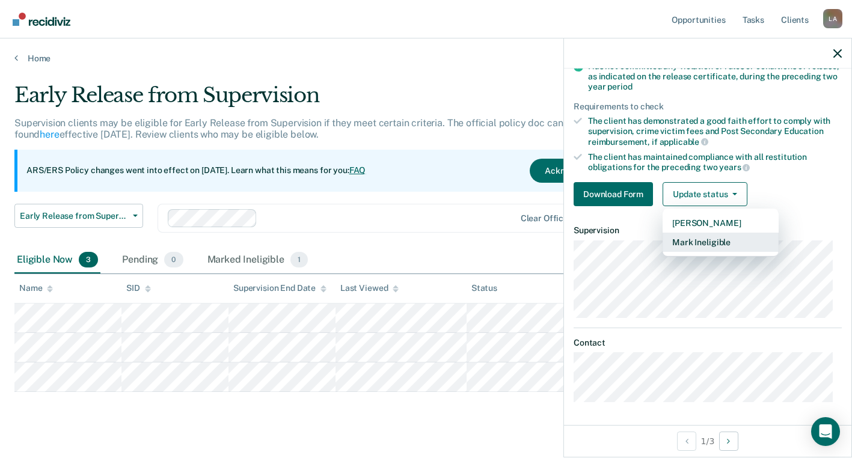
click at [700, 241] on button "Mark Ineligible" at bounding box center [721, 242] width 116 height 19
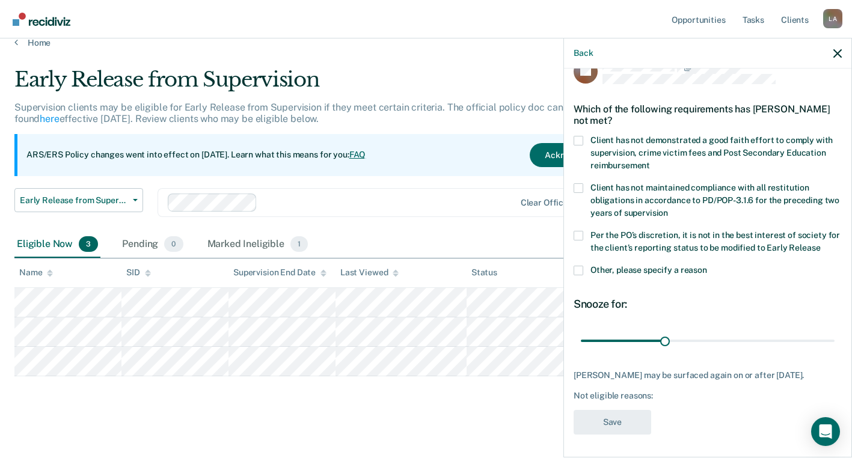
scroll to position [20, 0]
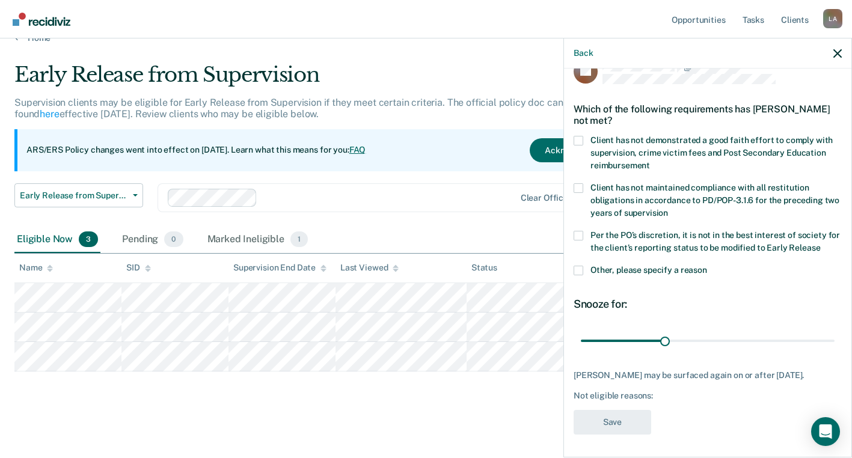
click at [579, 271] on span at bounding box center [579, 271] width 10 height 10
click at [707, 266] on input "Other, please specify a reason" at bounding box center [707, 266] width 0 height 0
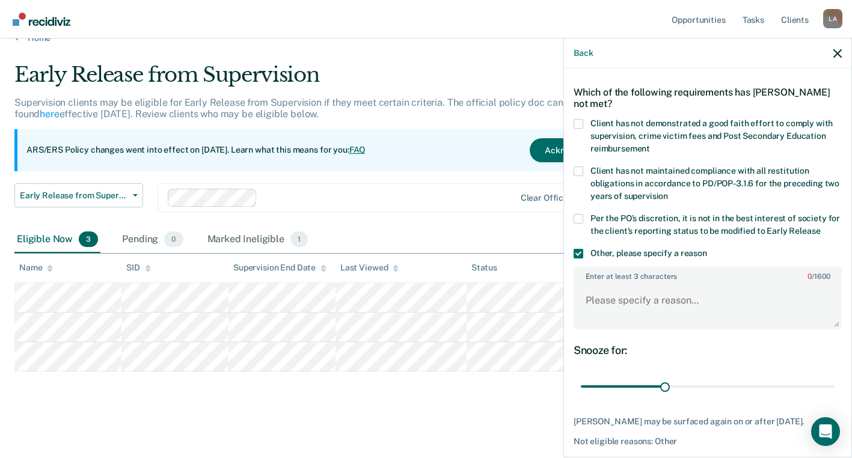
scroll to position [87, 0]
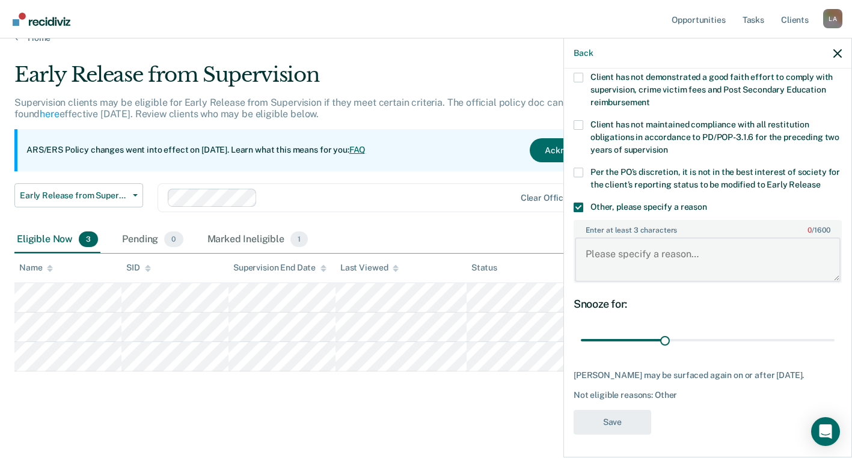
click at [607, 256] on textarea "Enter at least 3 characters 0 / 1600" at bounding box center [708, 260] width 266 height 45
paste textarea "Client has not completed sex offender program"
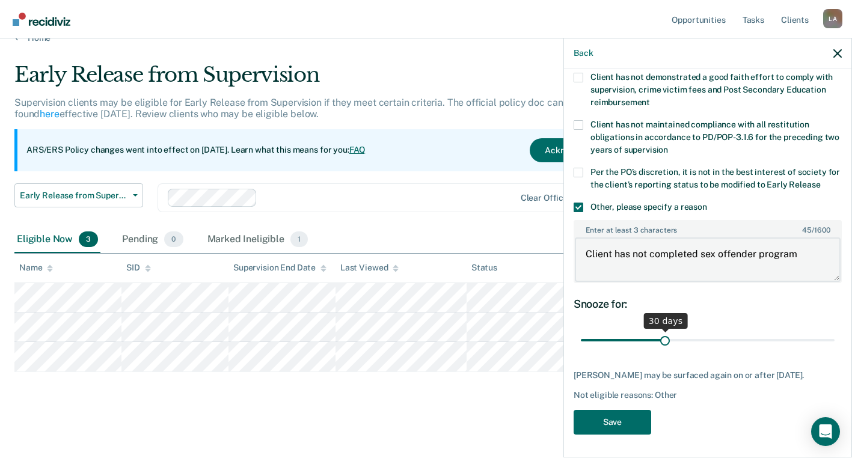
type textarea "Client has not completed sex offender program"
drag, startPoint x: 659, startPoint y: 341, endPoint x: 872, endPoint y: 332, distance: 213.2
type input "90"
click at [835, 332] on input "range" at bounding box center [708, 340] width 254 height 21
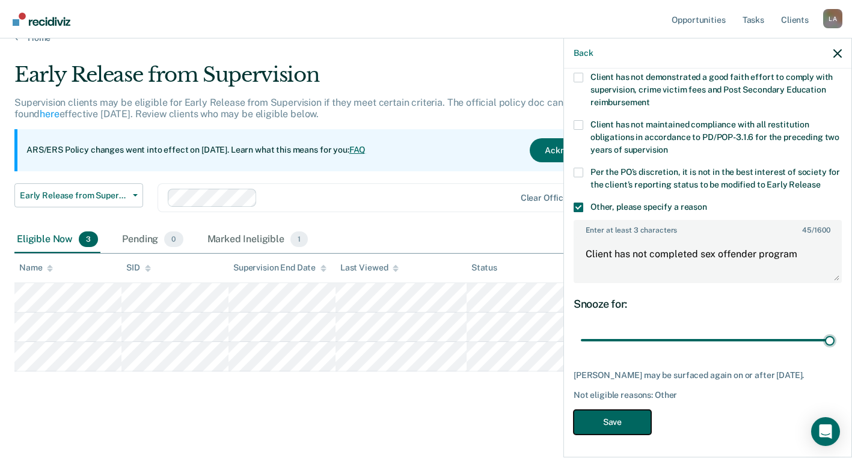
drag, startPoint x: 619, startPoint y: 430, endPoint x: 614, endPoint y: 422, distance: 9.5
click at [619, 429] on button "Save" at bounding box center [613, 422] width 78 height 25
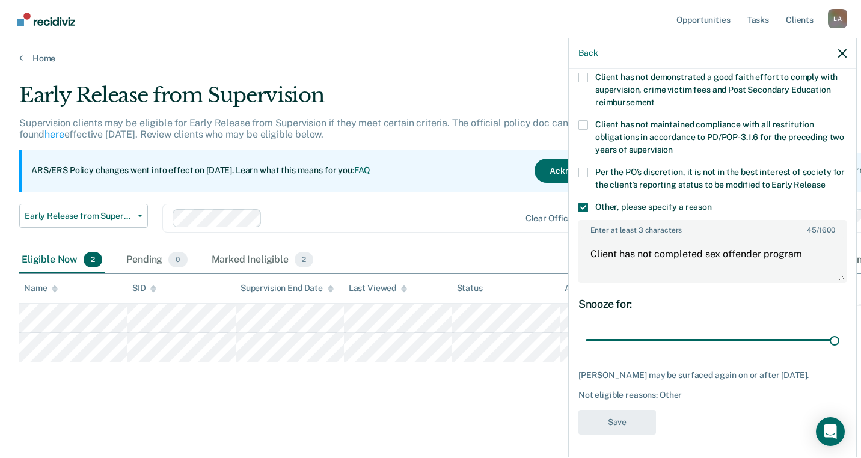
scroll to position [0, 0]
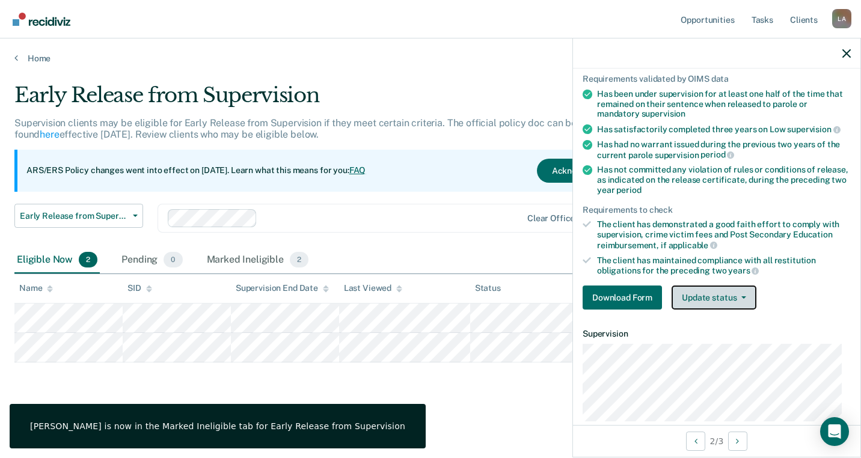
click at [723, 294] on button "Update status" at bounding box center [714, 298] width 85 height 24
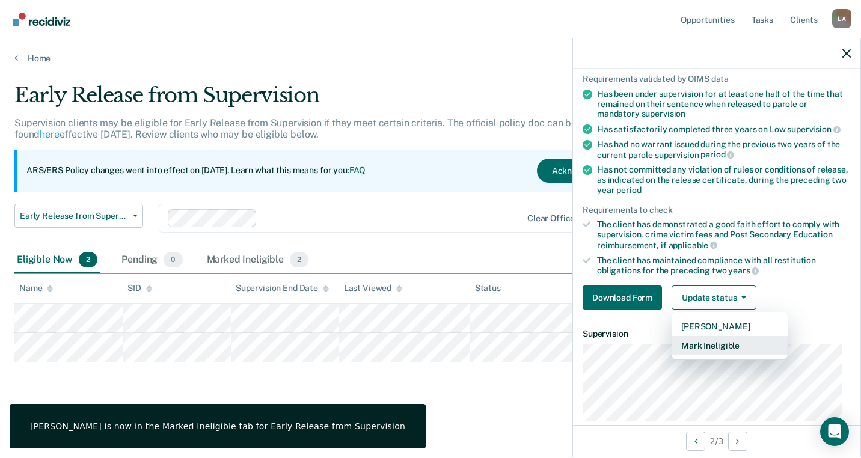
click at [713, 342] on button "Mark Ineligible" at bounding box center [730, 345] width 116 height 19
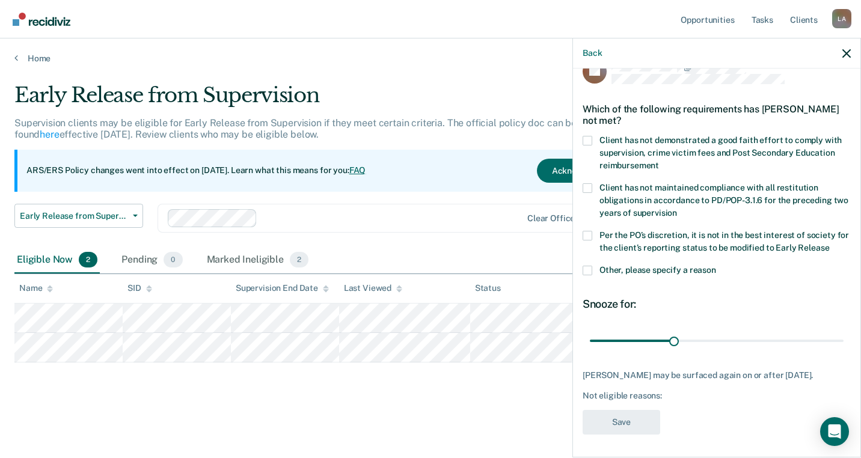
click at [584, 272] on span at bounding box center [588, 271] width 10 height 10
click at [717, 266] on input "Other, please specify a reason" at bounding box center [717, 266] width 0 height 0
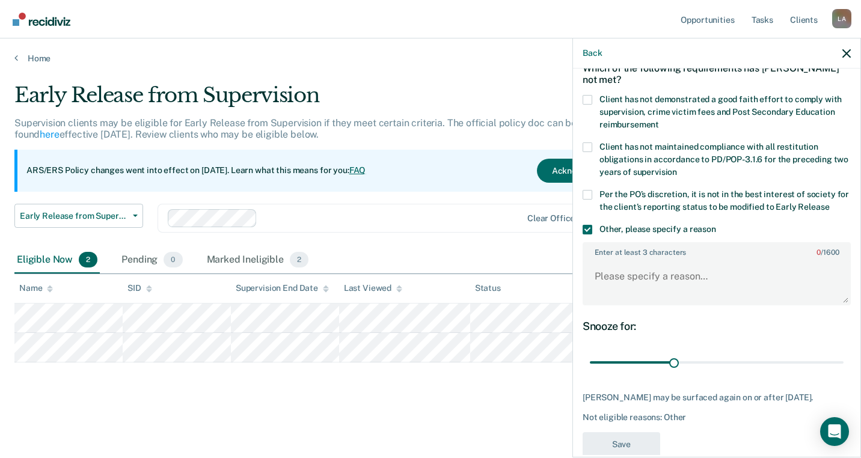
scroll to position [87, 0]
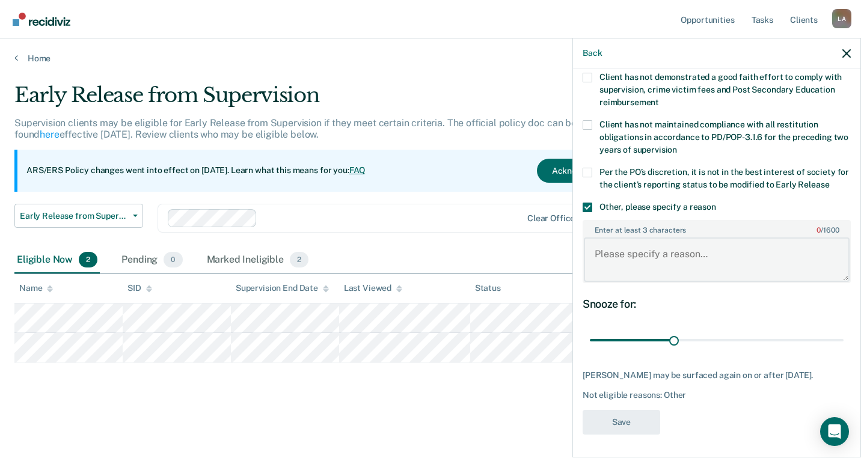
click at [621, 257] on textarea "Enter at least 3 characters 0 / 1600" at bounding box center [717, 260] width 266 height 45
paste textarea "Client has not completed sex offender program"
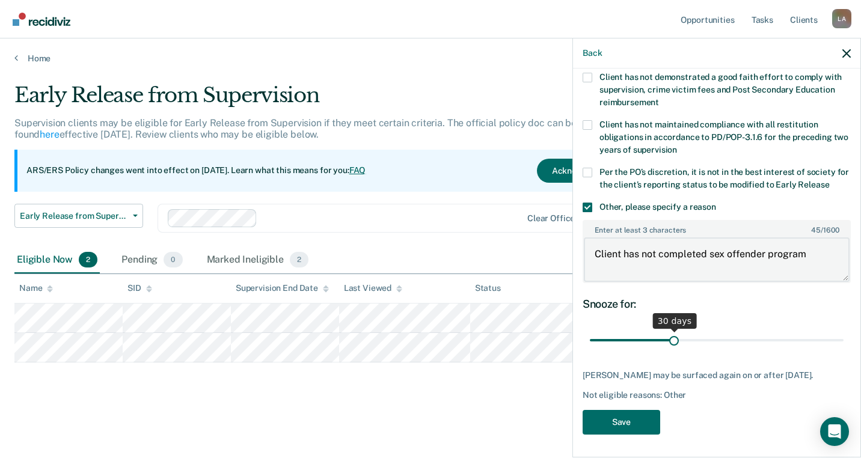
type textarea "Client has not completed sex offender program"
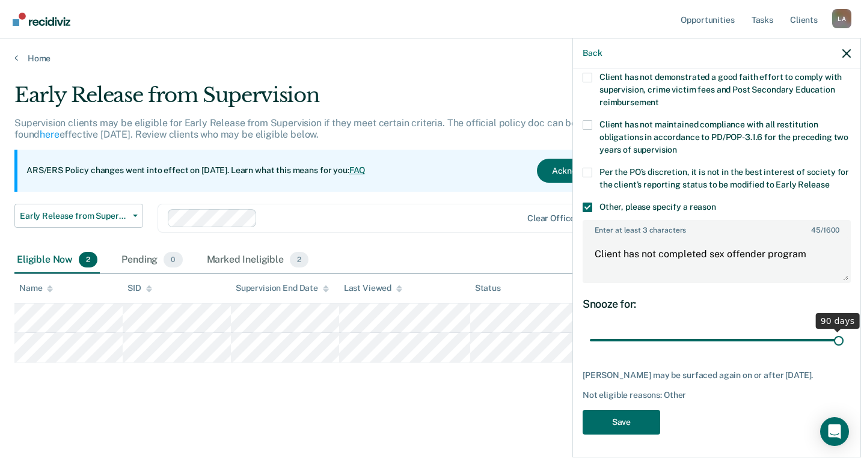
drag, startPoint x: 674, startPoint y: 343, endPoint x: 834, endPoint y: 337, distance: 159.5
type input "90"
click at [835, 337] on input "range" at bounding box center [717, 340] width 254 height 21
click at [613, 427] on button "Save" at bounding box center [622, 422] width 78 height 25
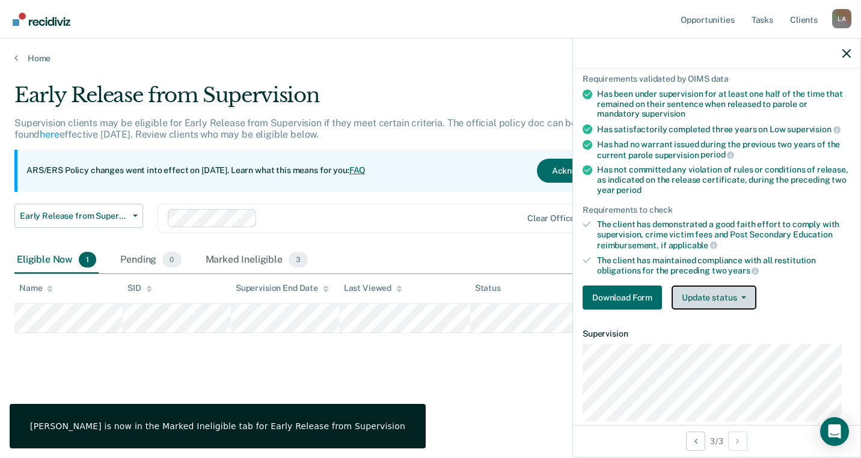
click at [733, 288] on button "Update status" at bounding box center [714, 298] width 85 height 24
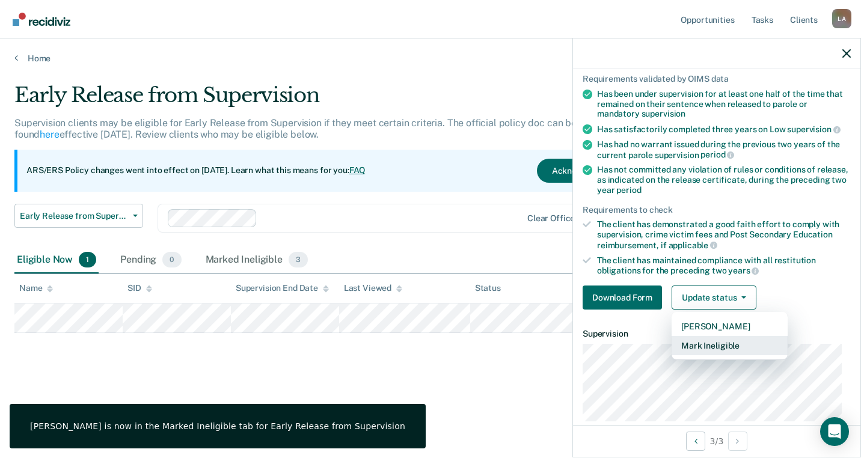
click at [715, 344] on button "Mark Ineligible" at bounding box center [730, 345] width 116 height 19
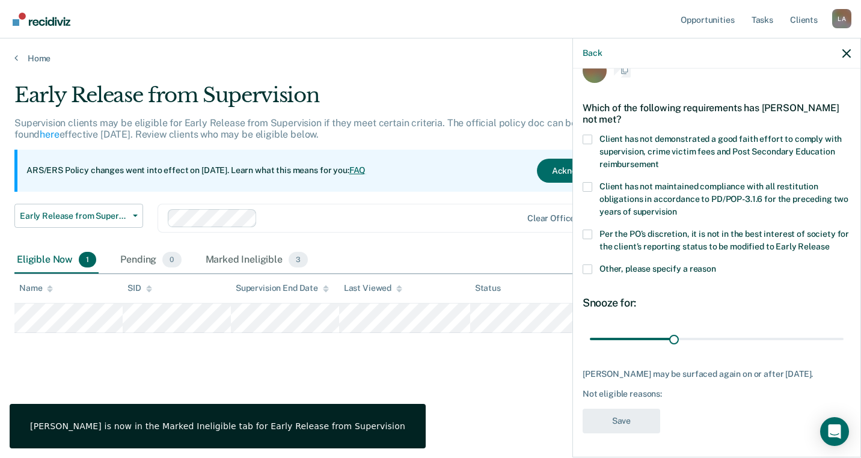
scroll to position [34, 0]
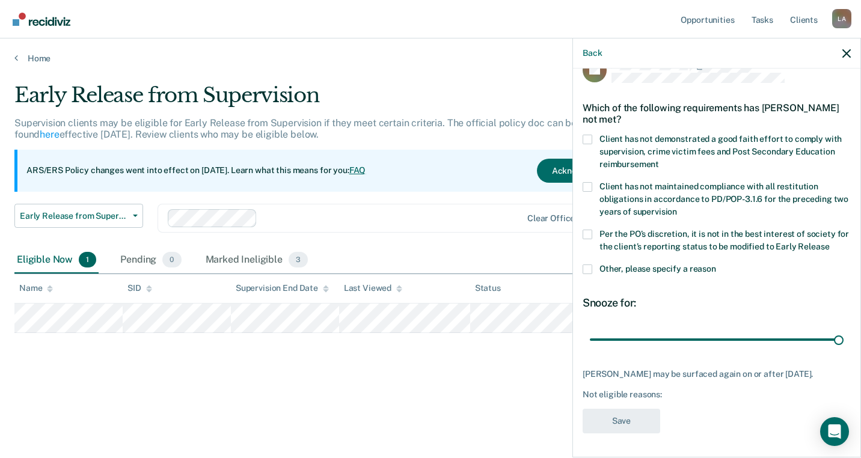
drag, startPoint x: 674, startPoint y: 330, endPoint x: 654, endPoint y: 301, distance: 35.0
type input "90"
click at [844, 329] on input "range" at bounding box center [717, 339] width 254 height 21
click at [587, 265] on span at bounding box center [588, 270] width 10 height 10
click at [717, 265] on input "Other, please specify a reason" at bounding box center [717, 265] width 0 height 0
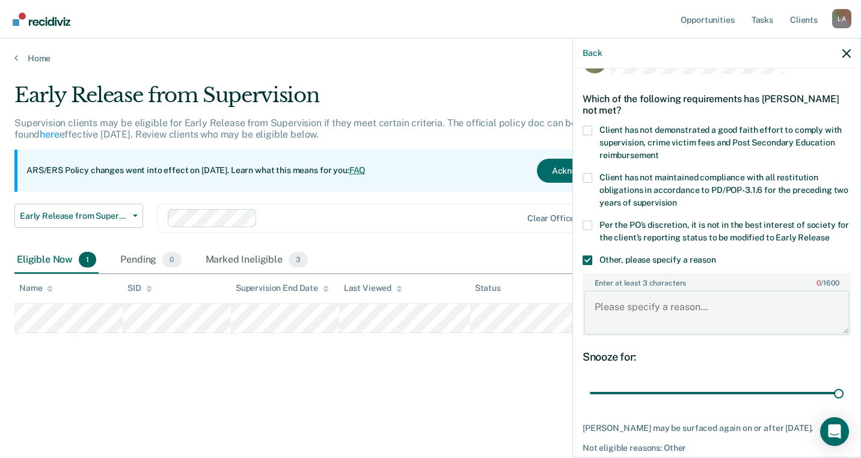
paste textarea "Client has not completed sex offender program"
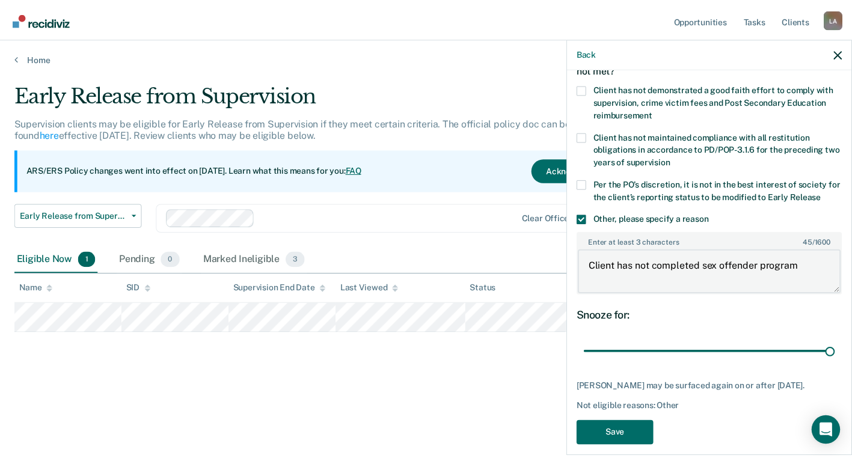
scroll to position [97, 0]
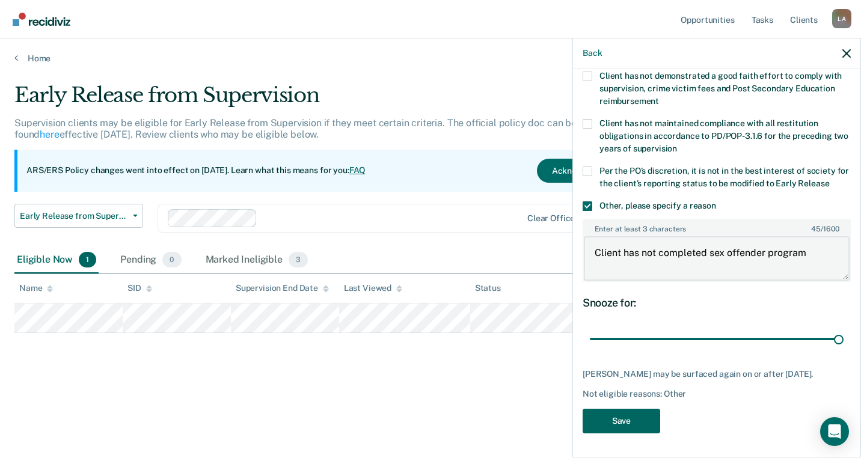
type textarea "Client has not completed sex offender program"
drag, startPoint x: 617, startPoint y: 426, endPoint x: 611, endPoint y: 419, distance: 8.9
click at [617, 425] on button "Save" at bounding box center [622, 421] width 78 height 25
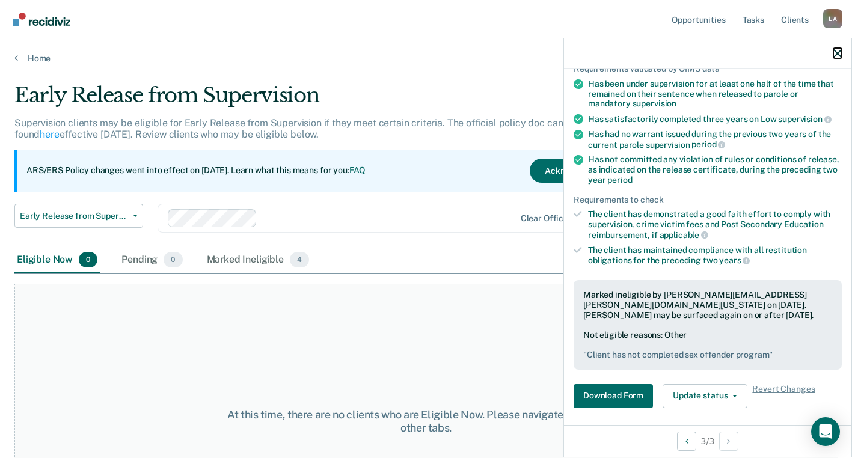
click at [838, 52] on icon "button" at bounding box center [838, 53] width 8 height 8
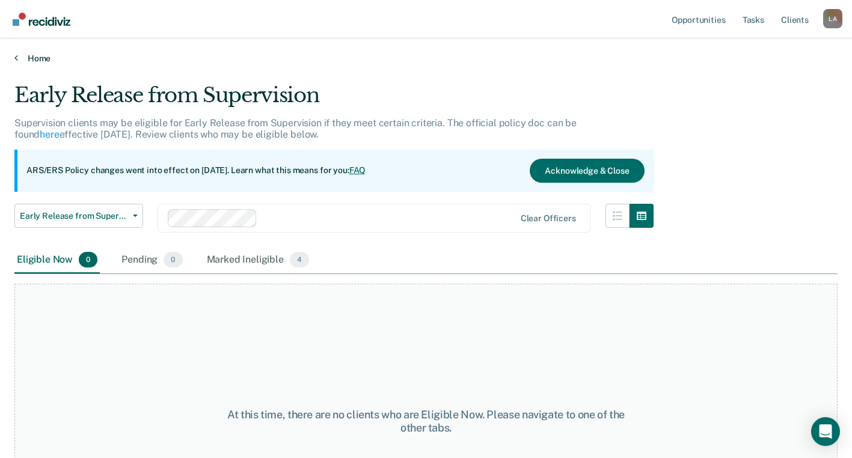
click at [16, 61] on icon at bounding box center [16, 58] width 4 height 10
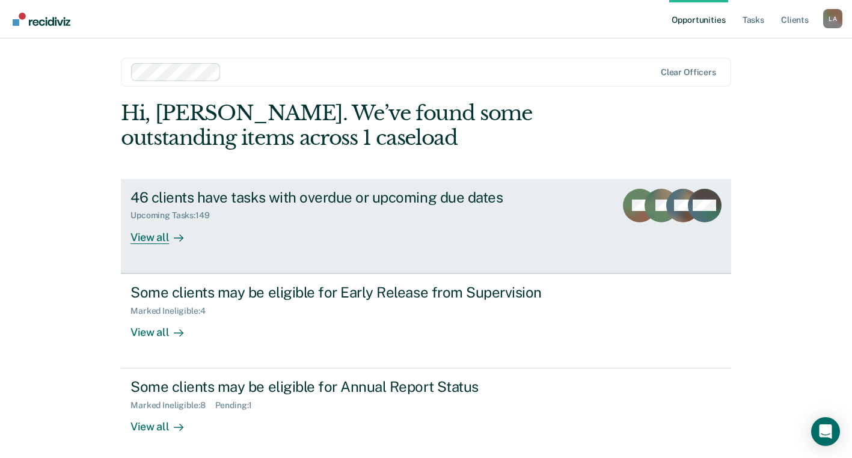
click at [157, 235] on div "View all" at bounding box center [164, 232] width 67 height 23
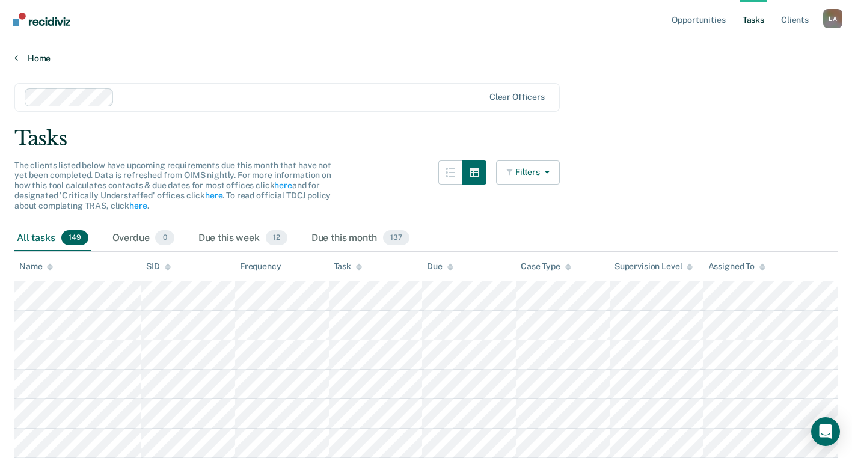
click at [19, 63] on link "Home" at bounding box center [426, 58] width 824 height 11
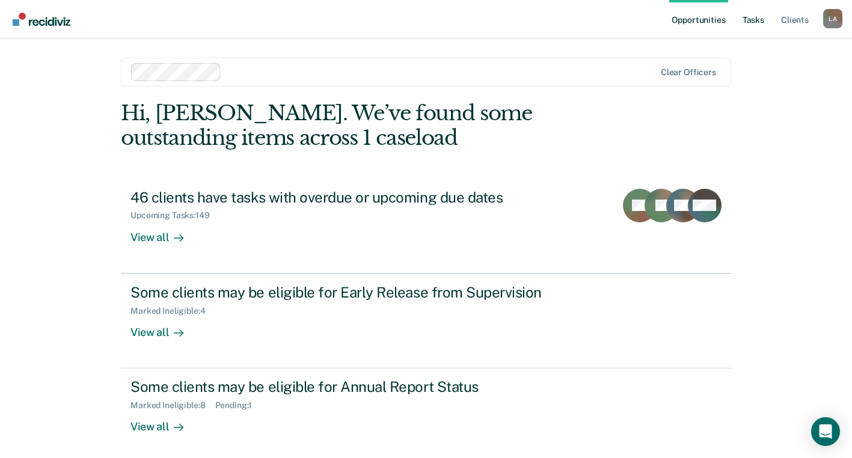
click at [754, 17] on link "Tasks" at bounding box center [754, 19] width 26 height 39
